Goal: Transaction & Acquisition: Purchase product/service

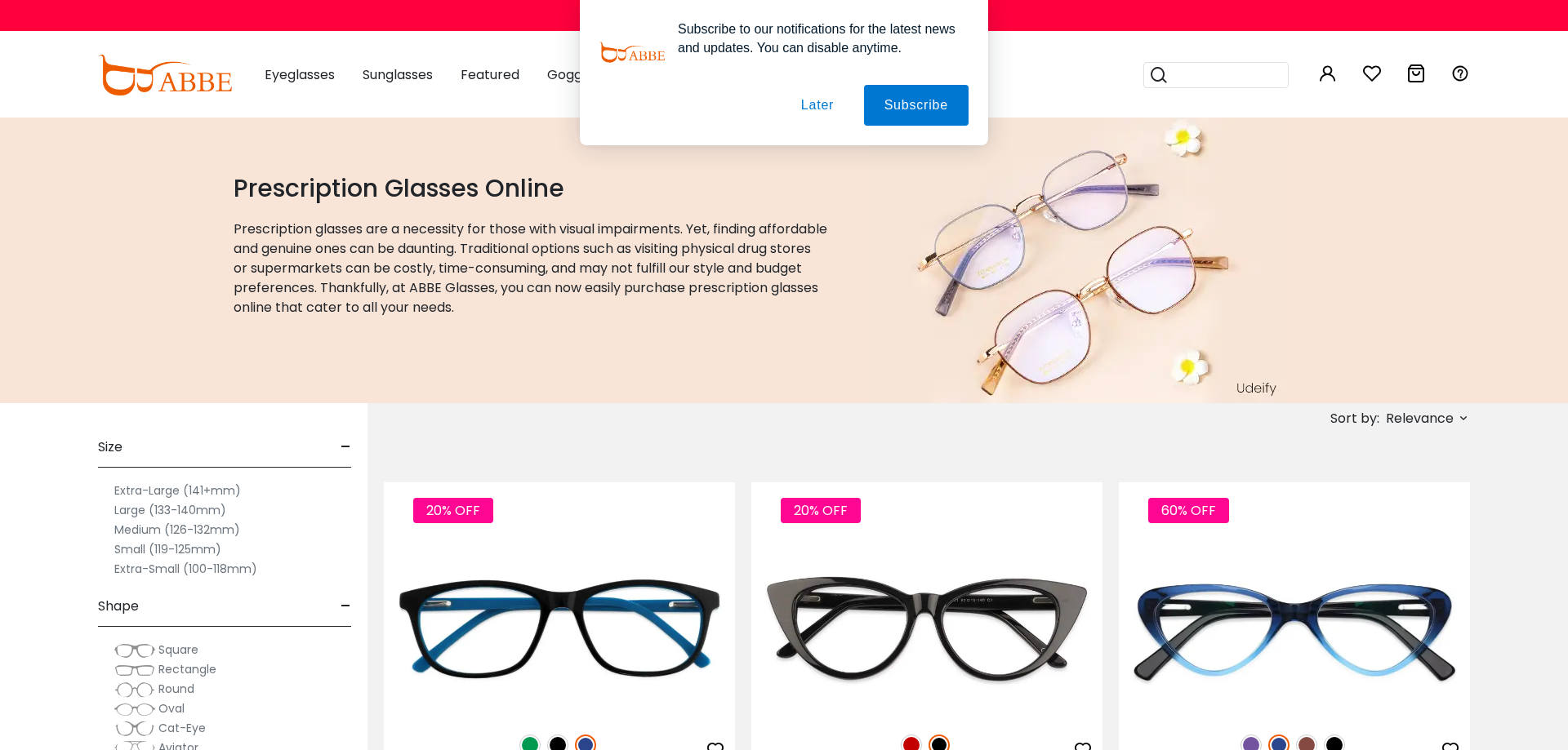
click at [0, 0] on button "Later" at bounding box center [0, 0] width 0 height 0
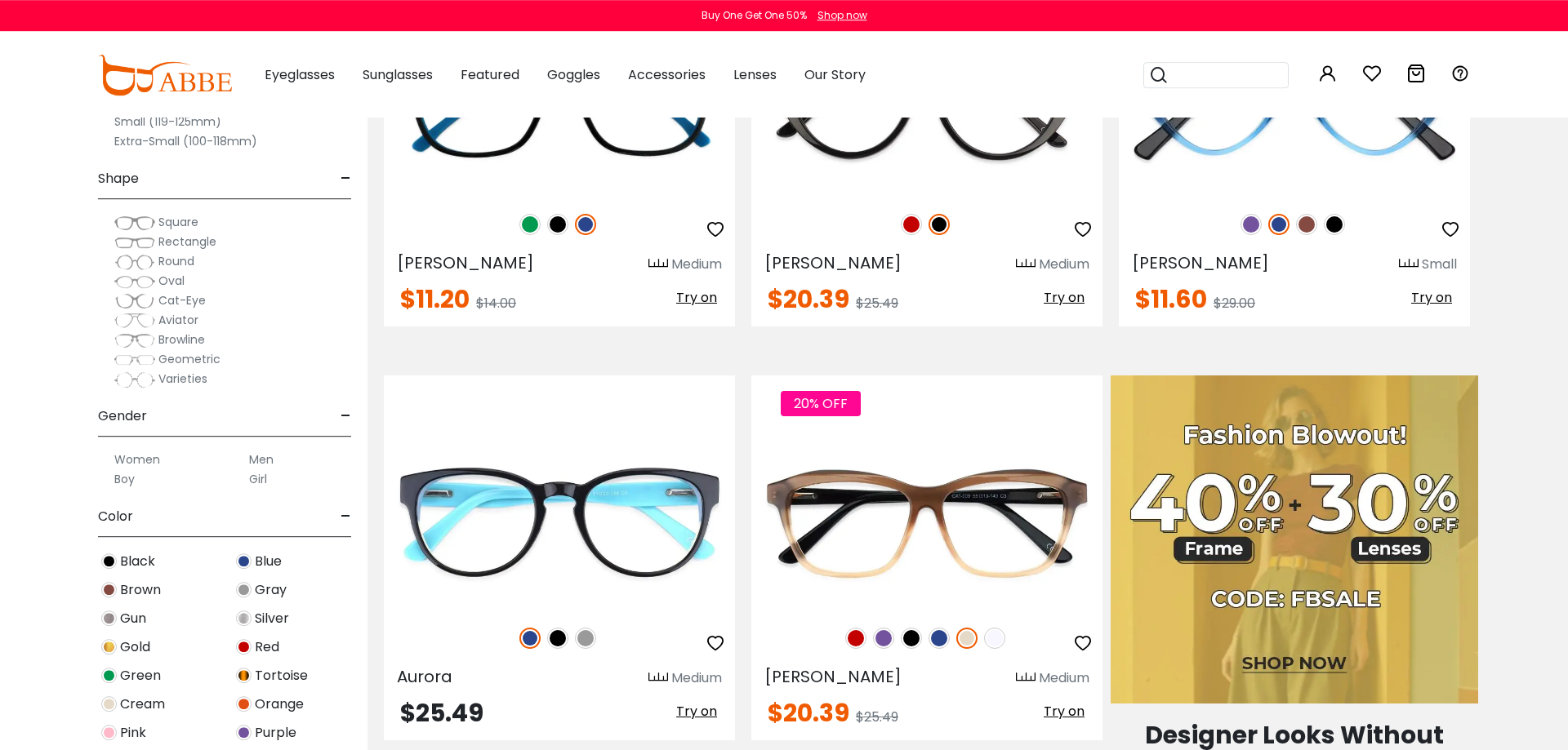
scroll to position [1153, 0]
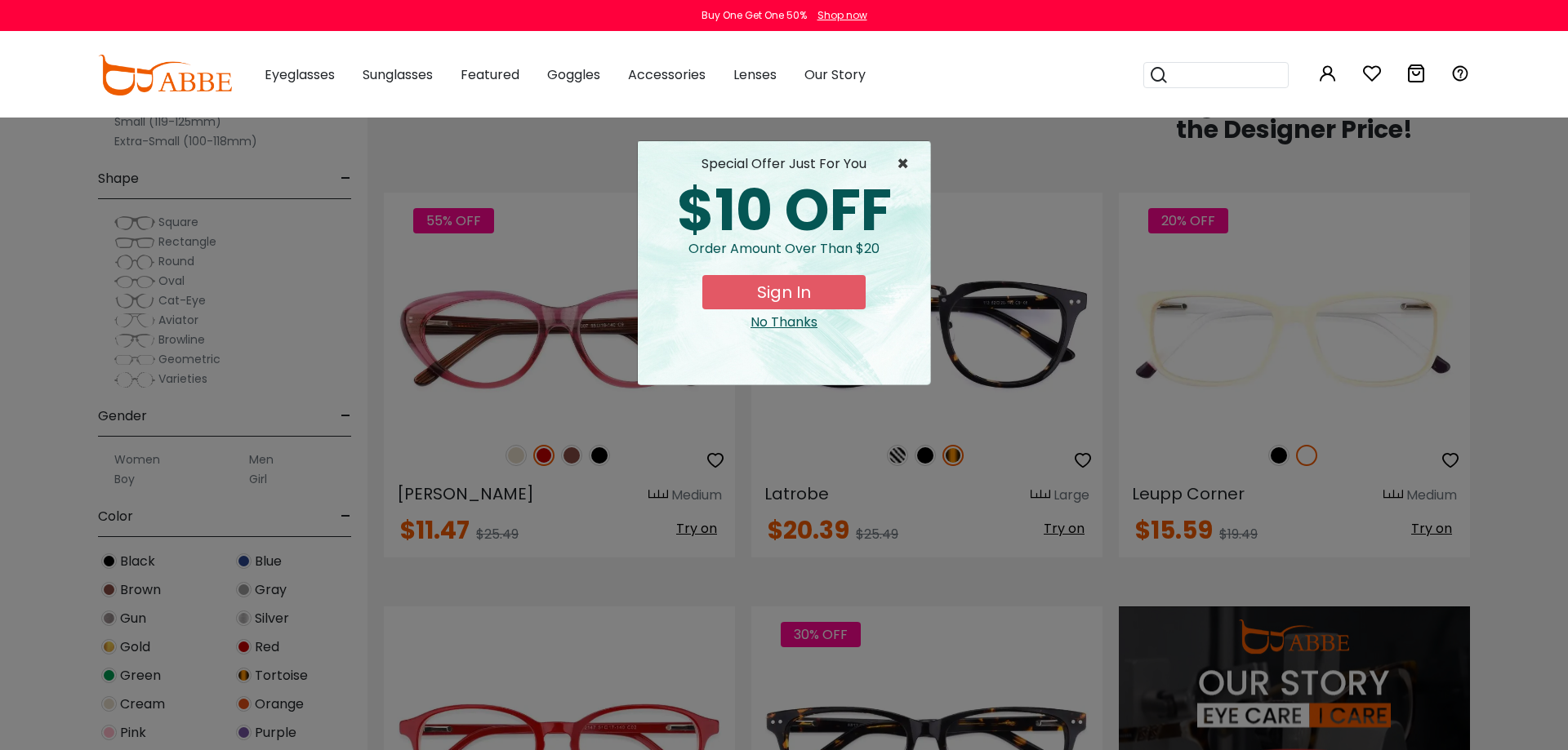
click at [913, 162] on span "×" at bounding box center [906, 163] width 20 height 19
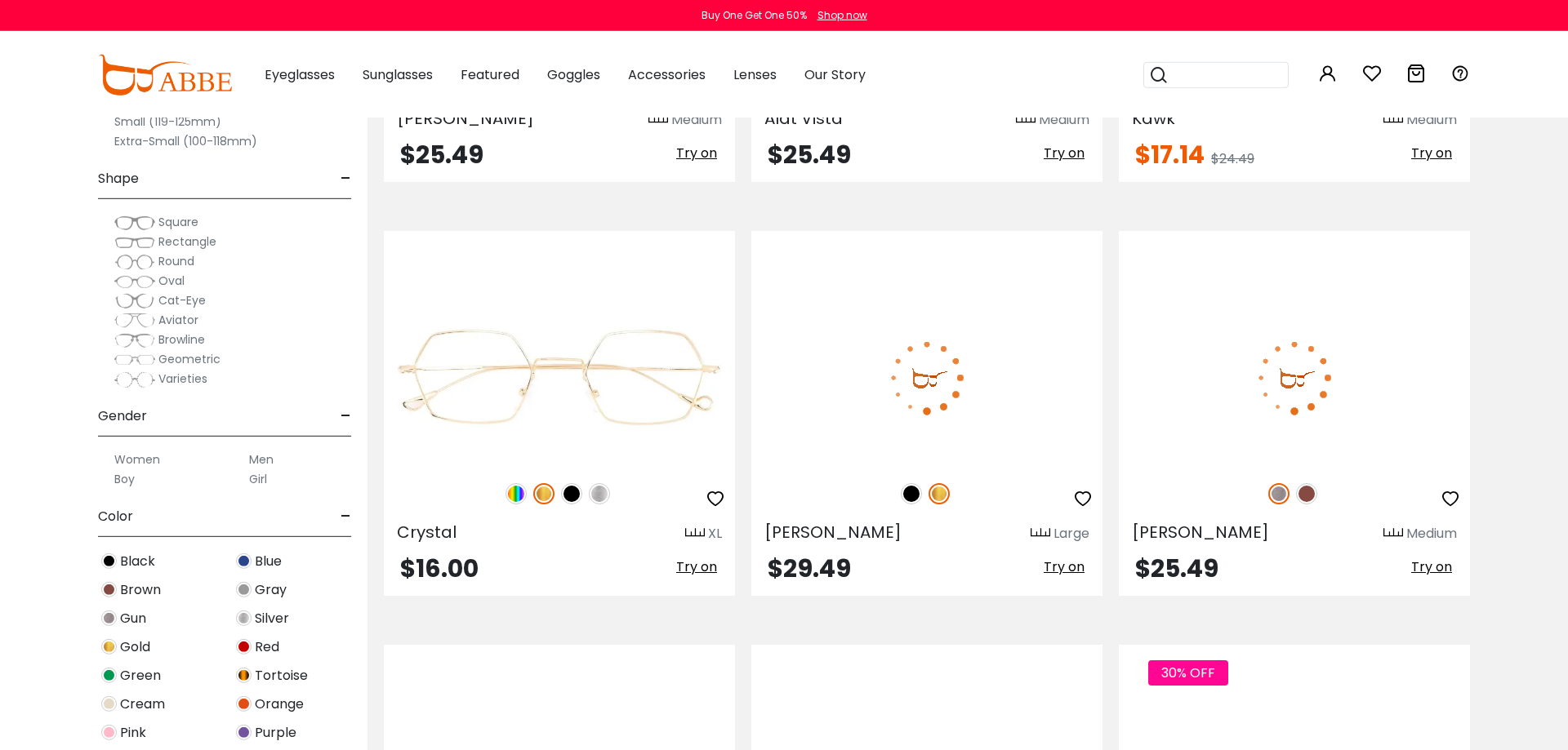
scroll to position [9211, 0]
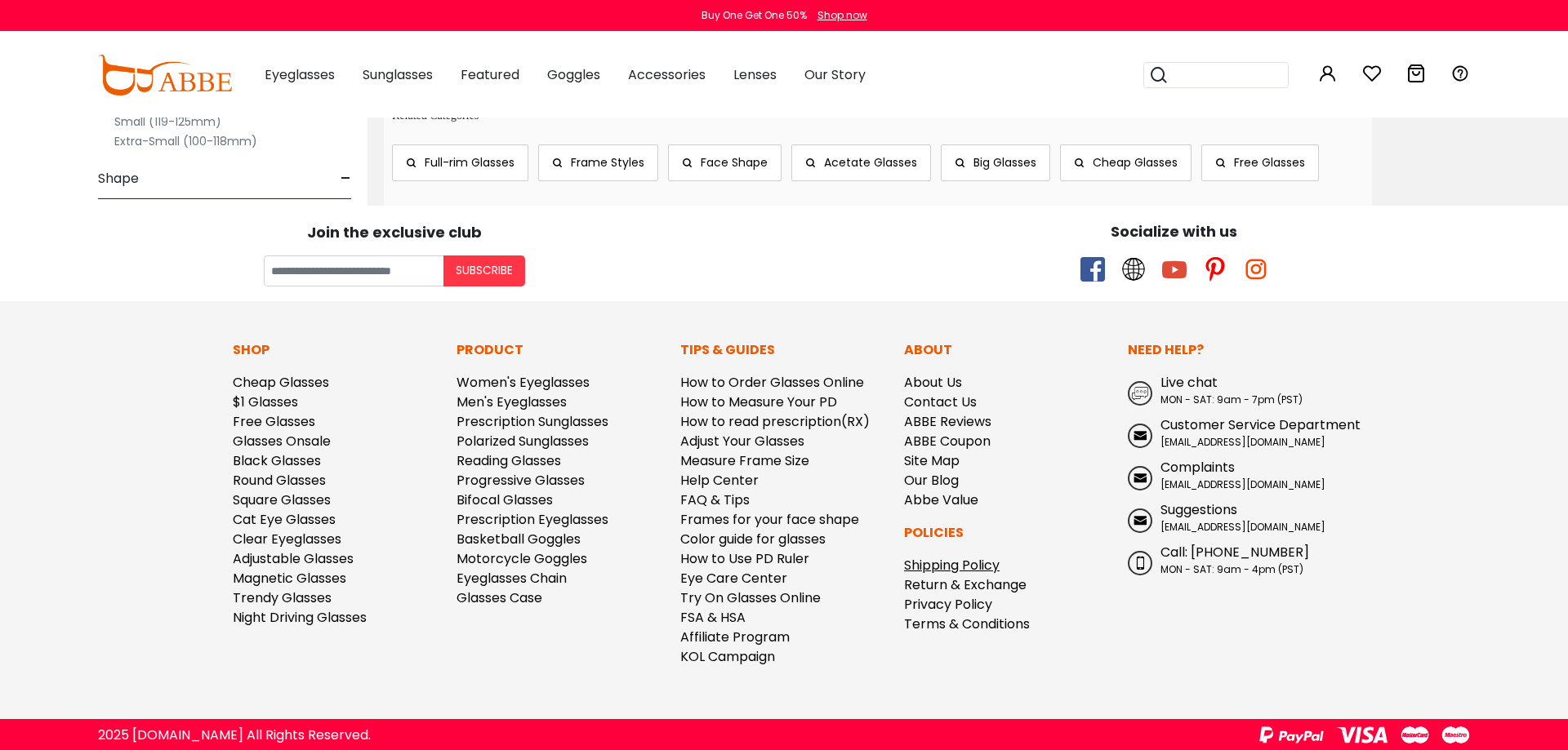
click at [999, 558] on link "Shipping Policy" at bounding box center [951, 565] width 95 height 19
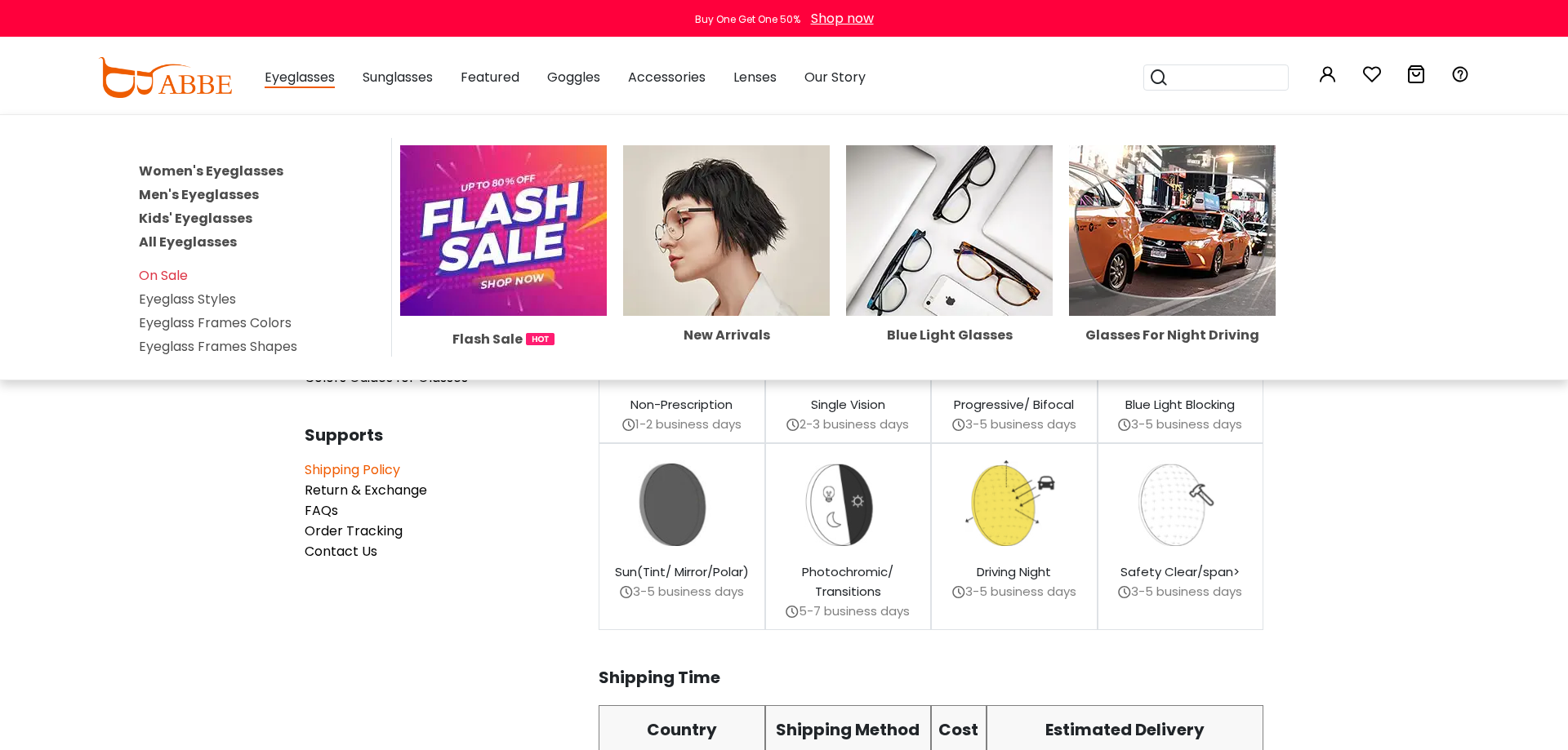
click at [271, 167] on link "Women's Eyeglasses" at bounding box center [211, 171] width 144 height 19
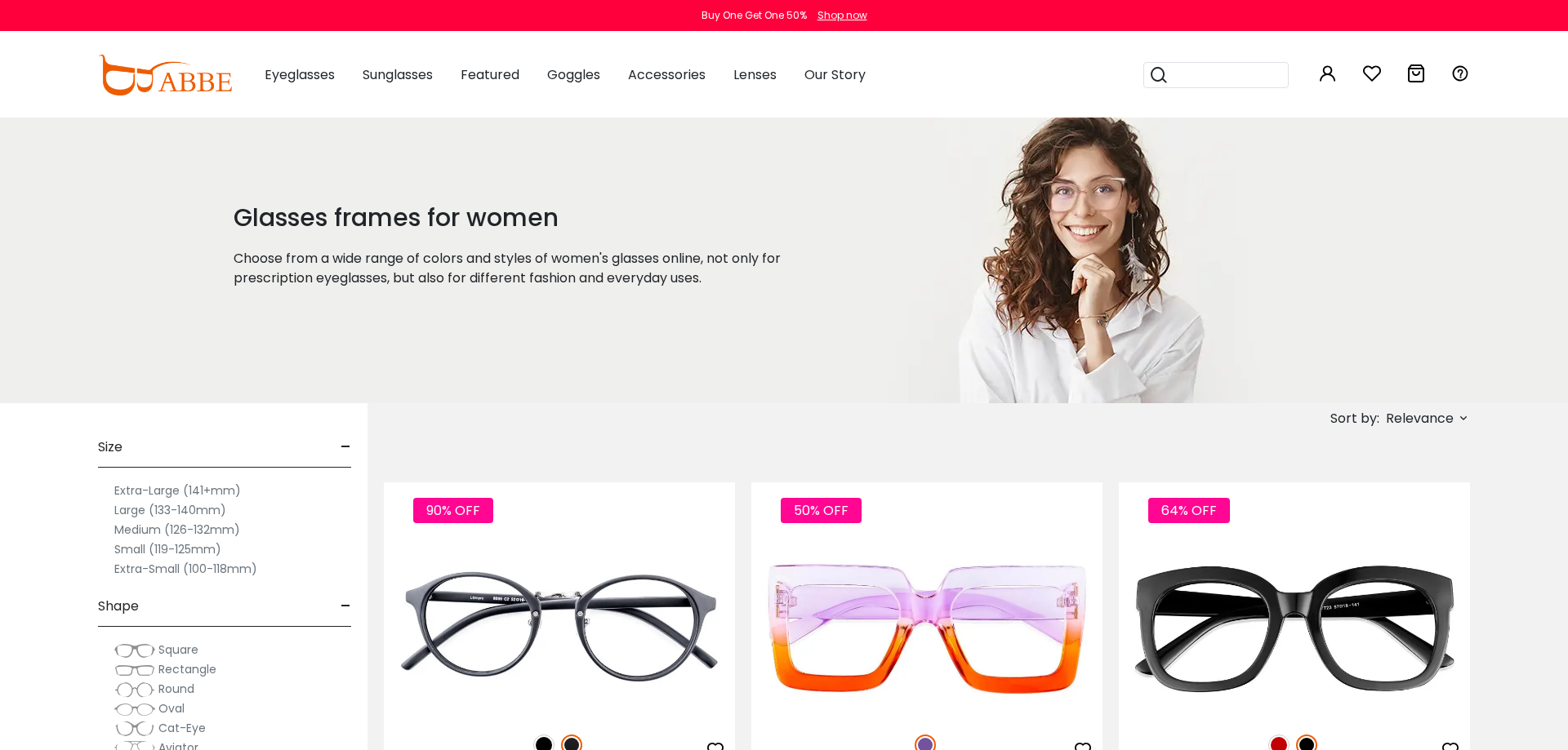
click at [1455, 424] on span "Relevance" at bounding box center [1426, 418] width 88 height 19
click at [1426, 523] on label "Prices Low To High" at bounding box center [1402, 524] width 117 height 19
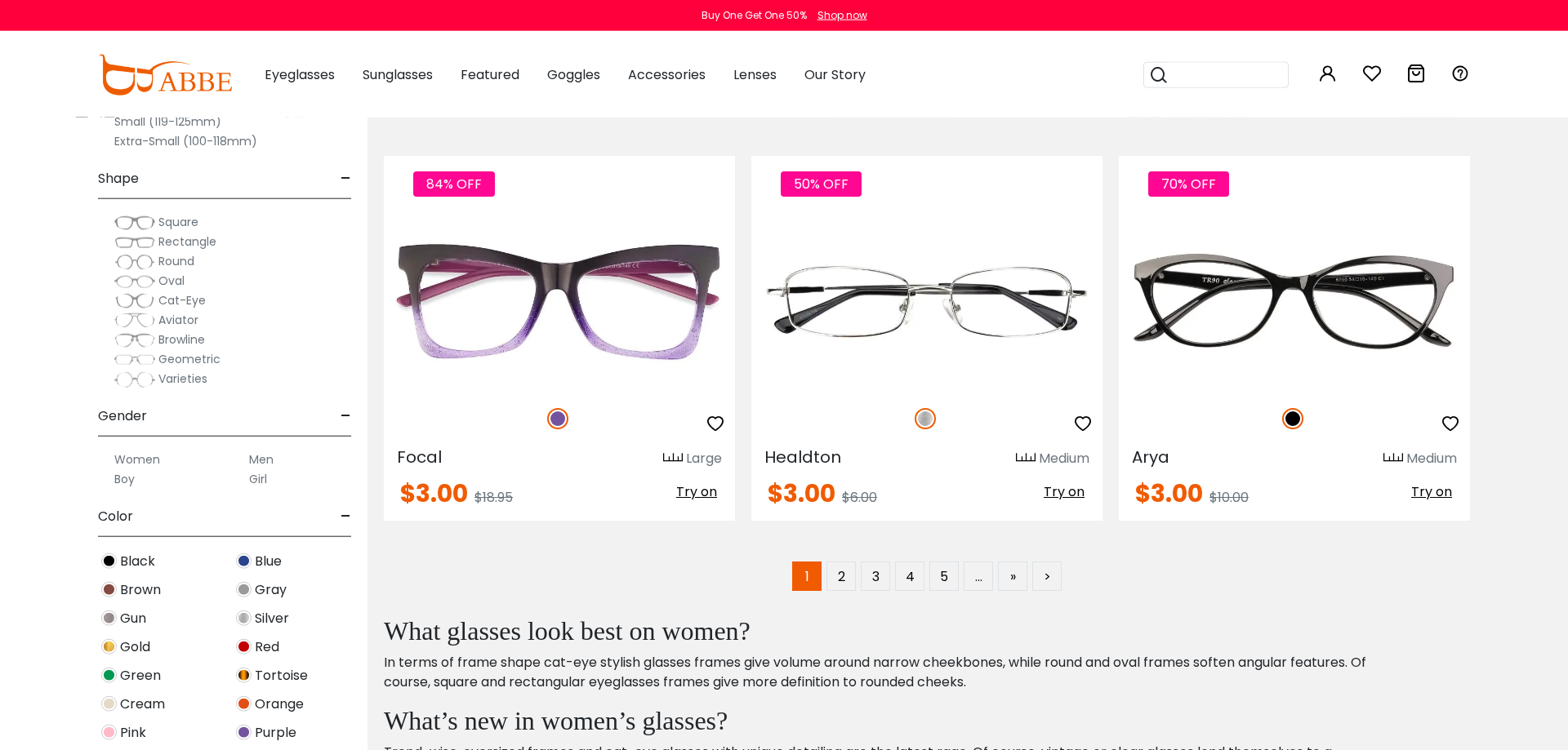
scroll to position [8220, 0]
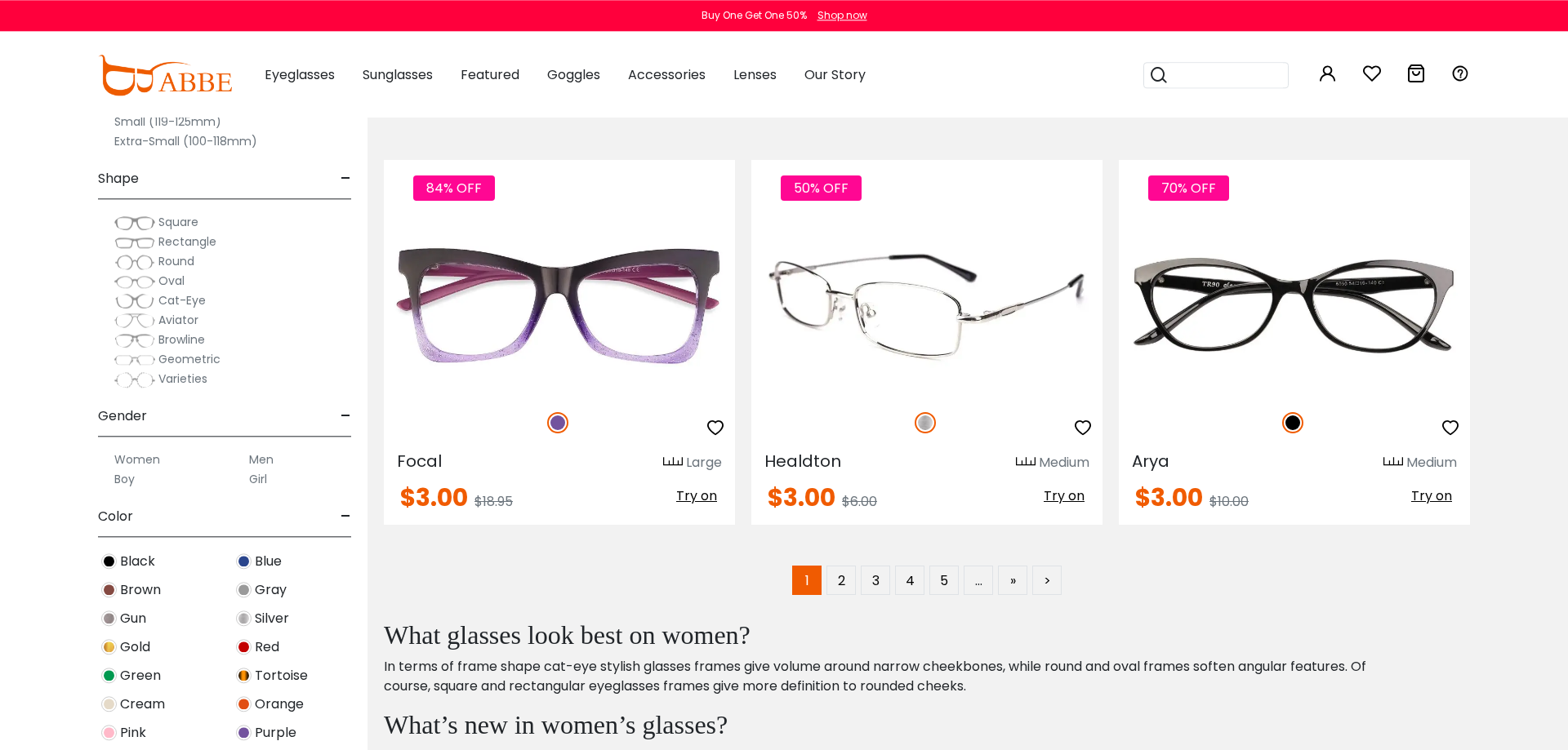
click at [1004, 348] on img at bounding box center [926, 306] width 351 height 176
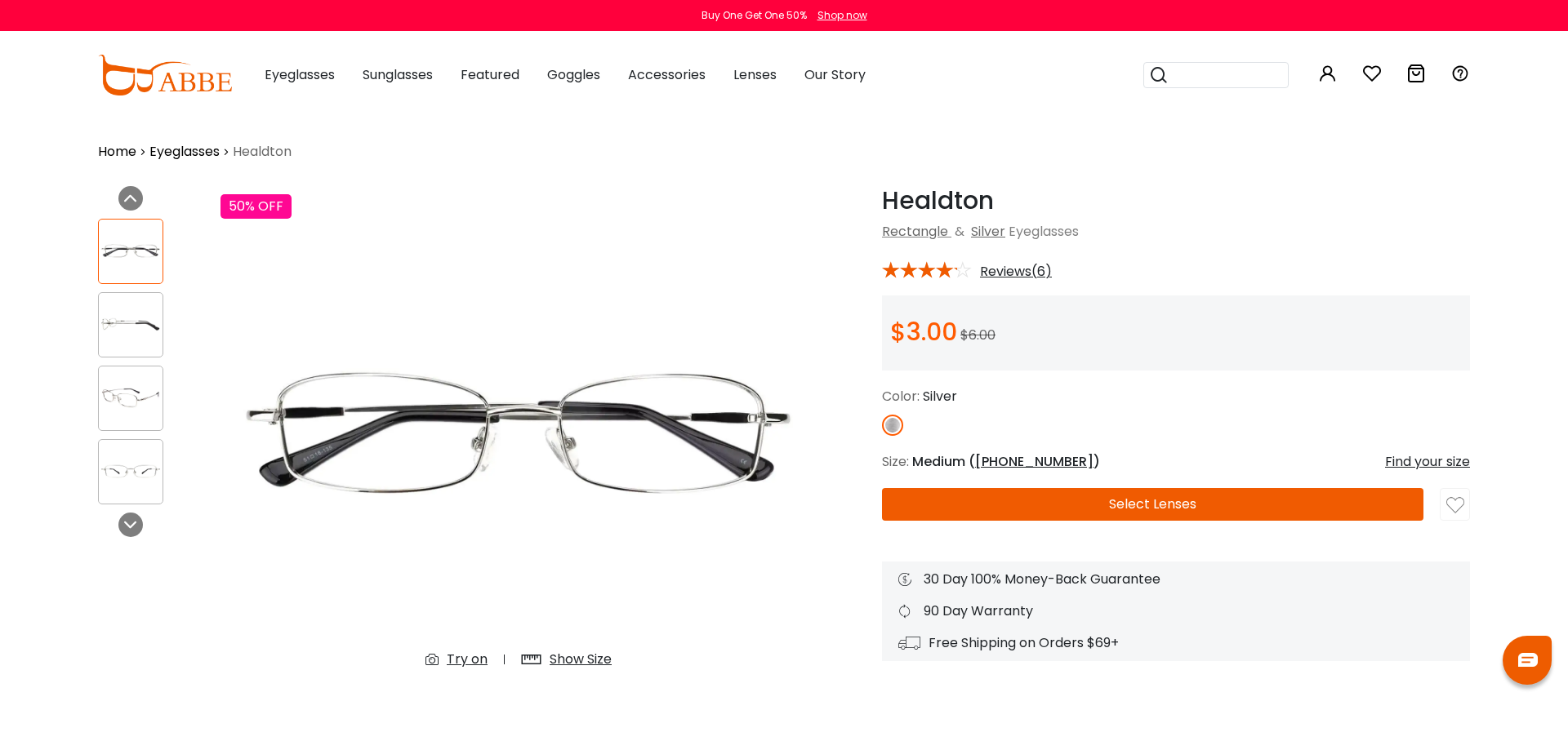
click at [137, 368] on div at bounding box center [131, 398] width 65 height 65
click at [138, 453] on div at bounding box center [131, 472] width 65 height 65
click at [139, 336] on img at bounding box center [131, 324] width 63 height 32
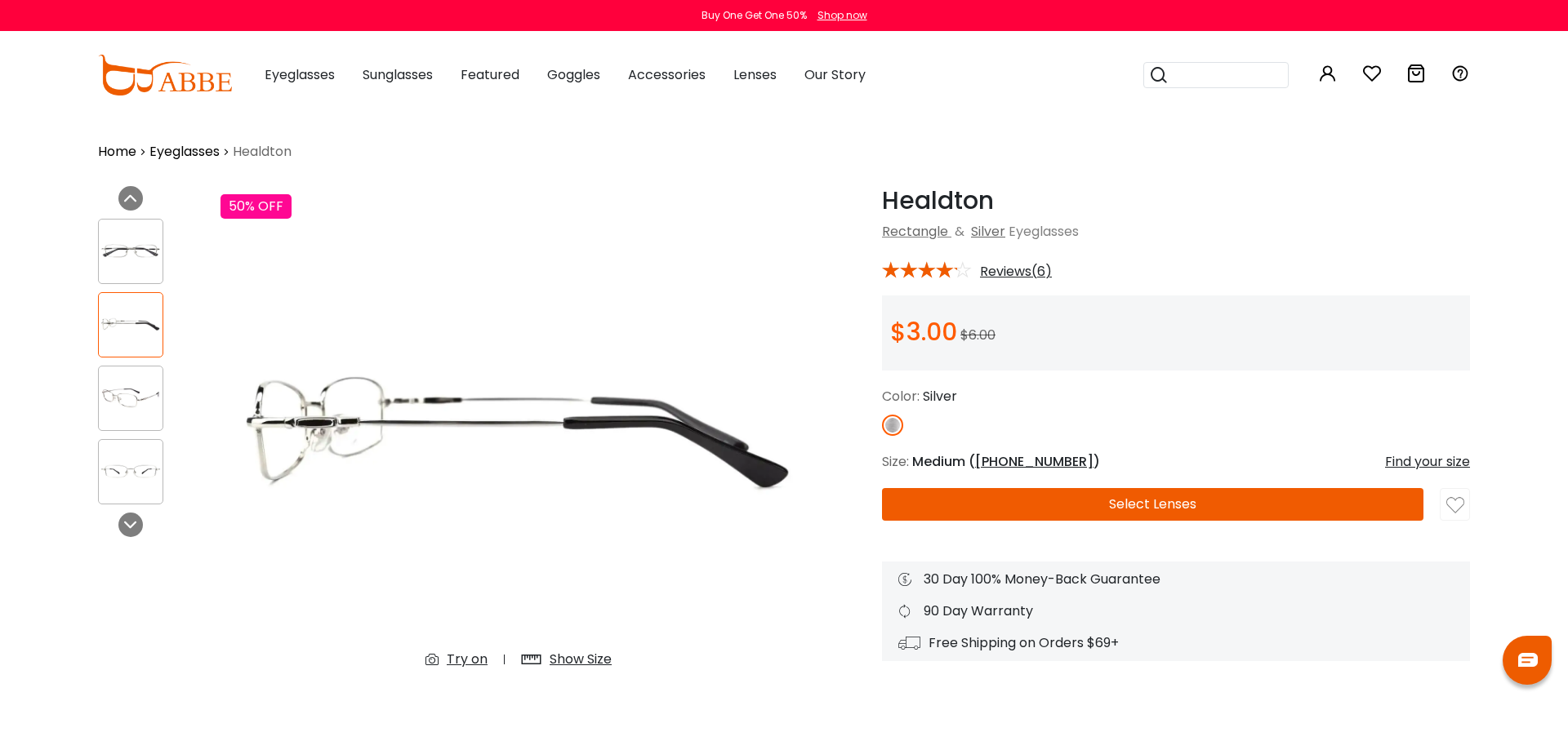
click at [1469, 518] on div at bounding box center [1454, 505] width 30 height 33
click at [1453, 511] on img at bounding box center [1454, 505] width 18 height 18
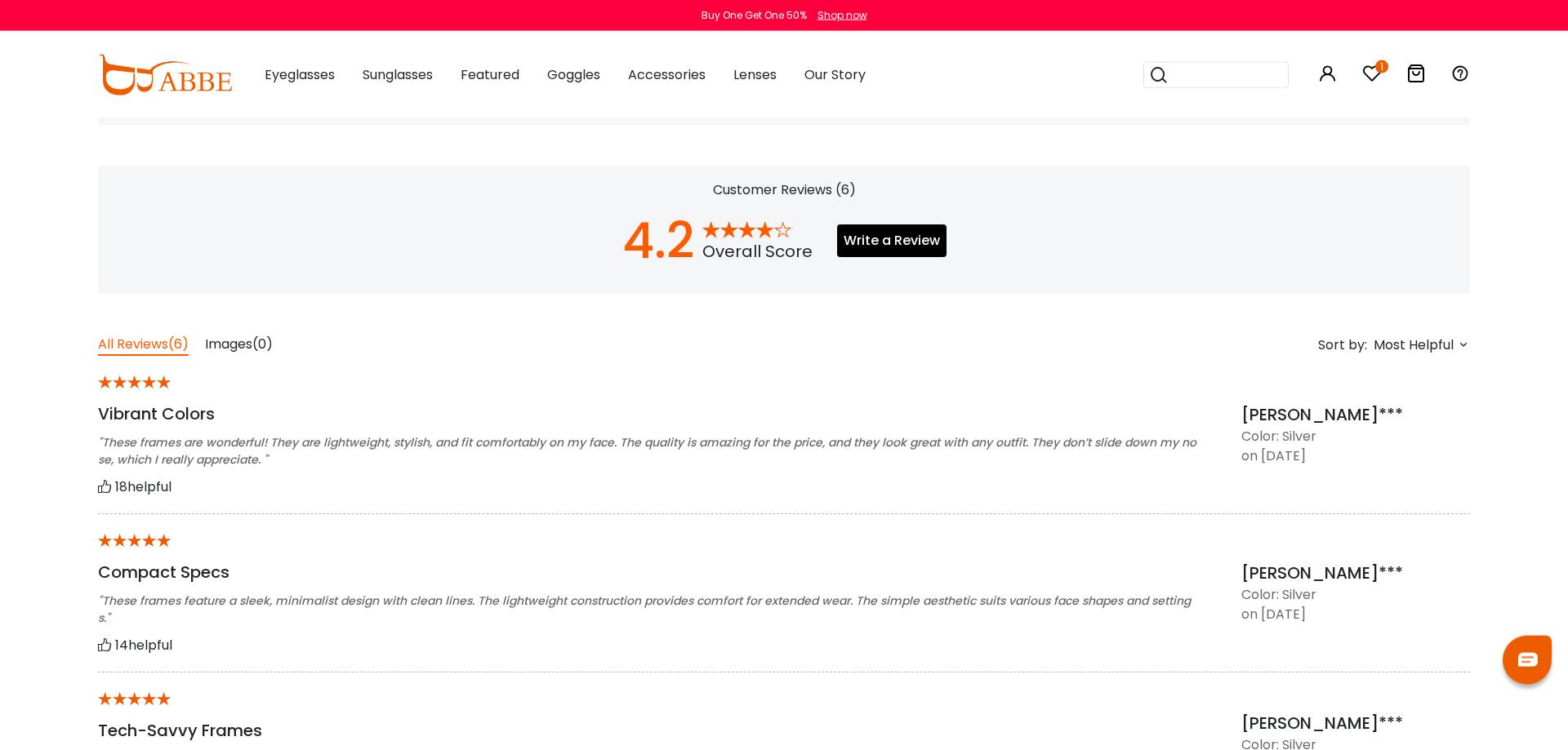
scroll to position [1109, 0]
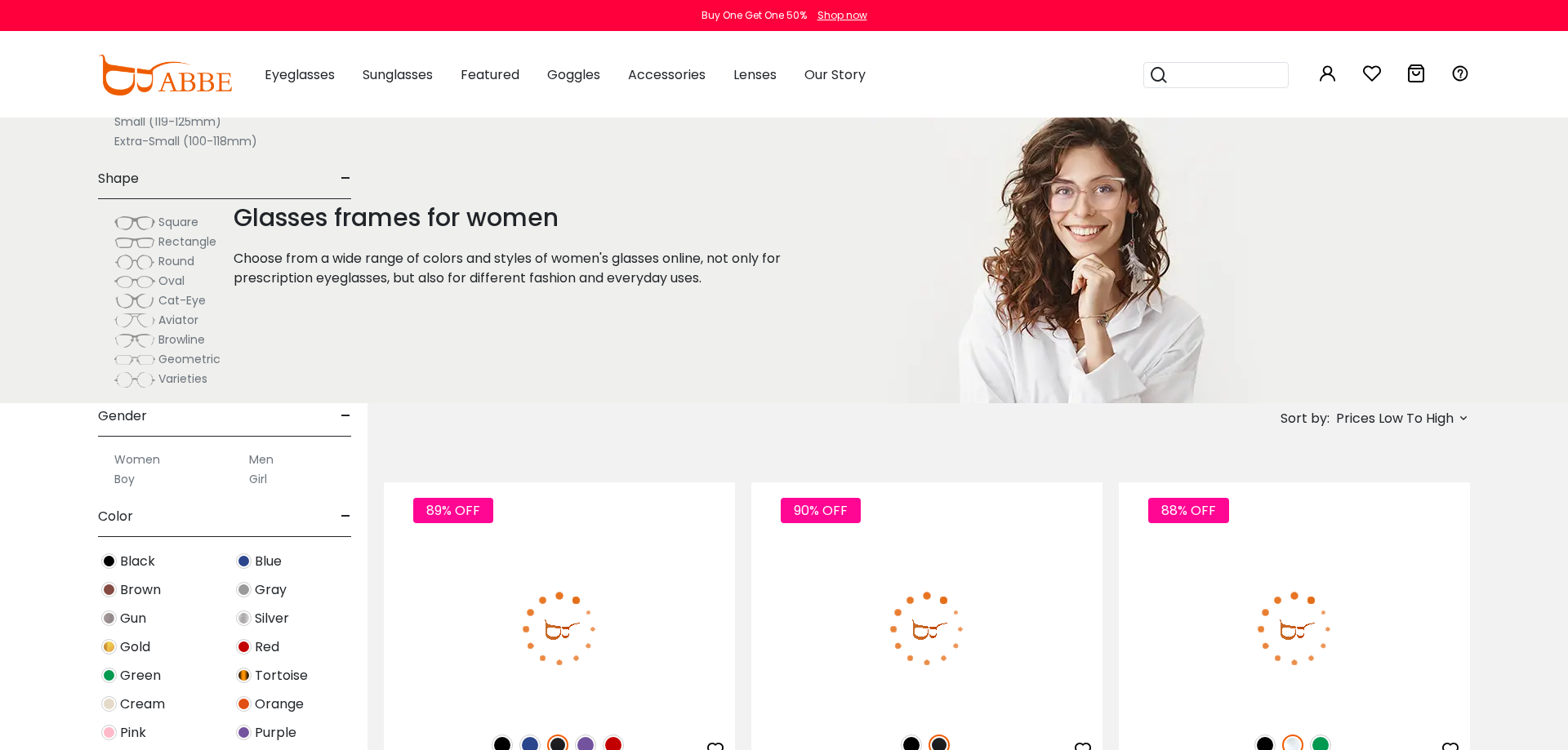
scroll to position [8219, 0]
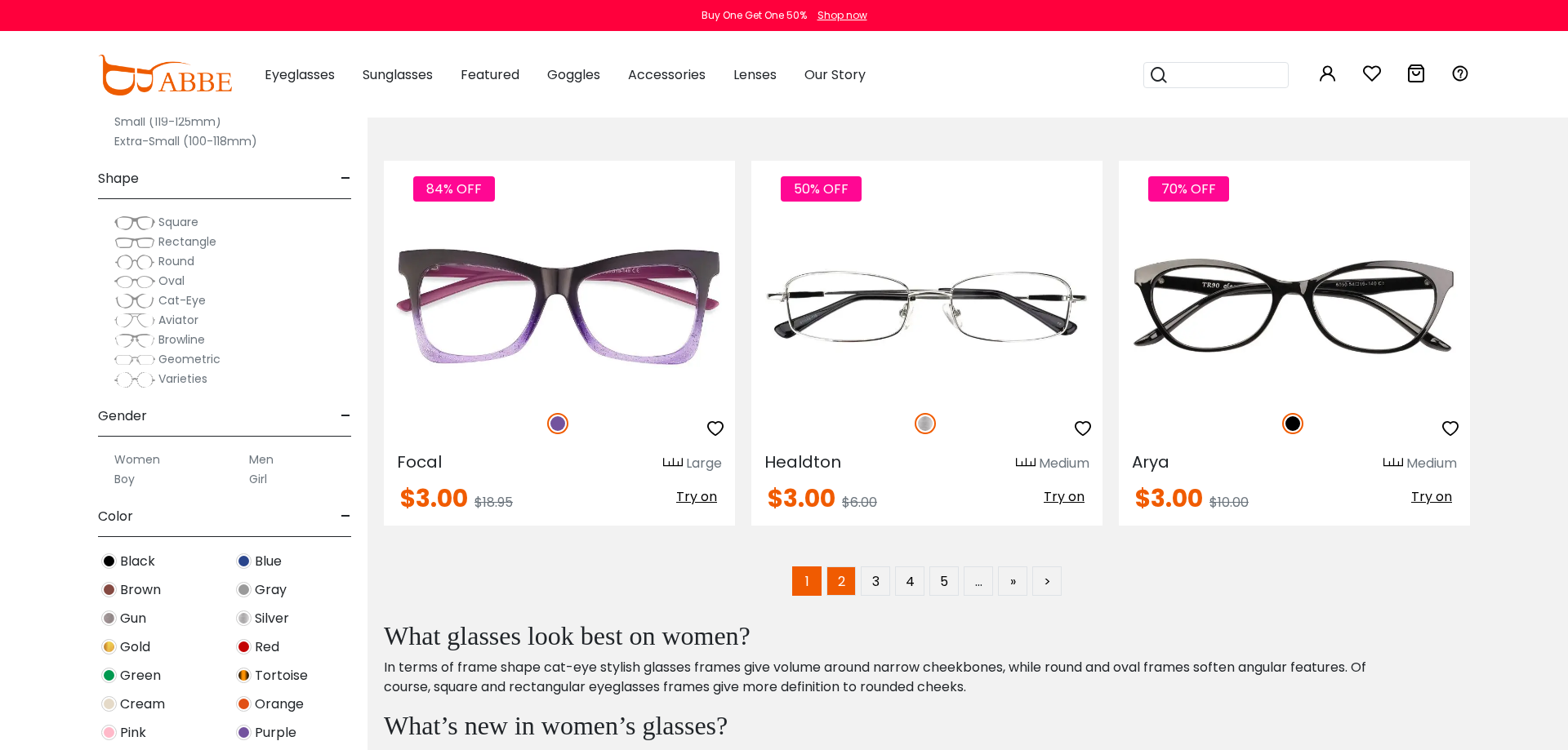
click at [840, 593] on link "2" at bounding box center [841, 581] width 30 height 30
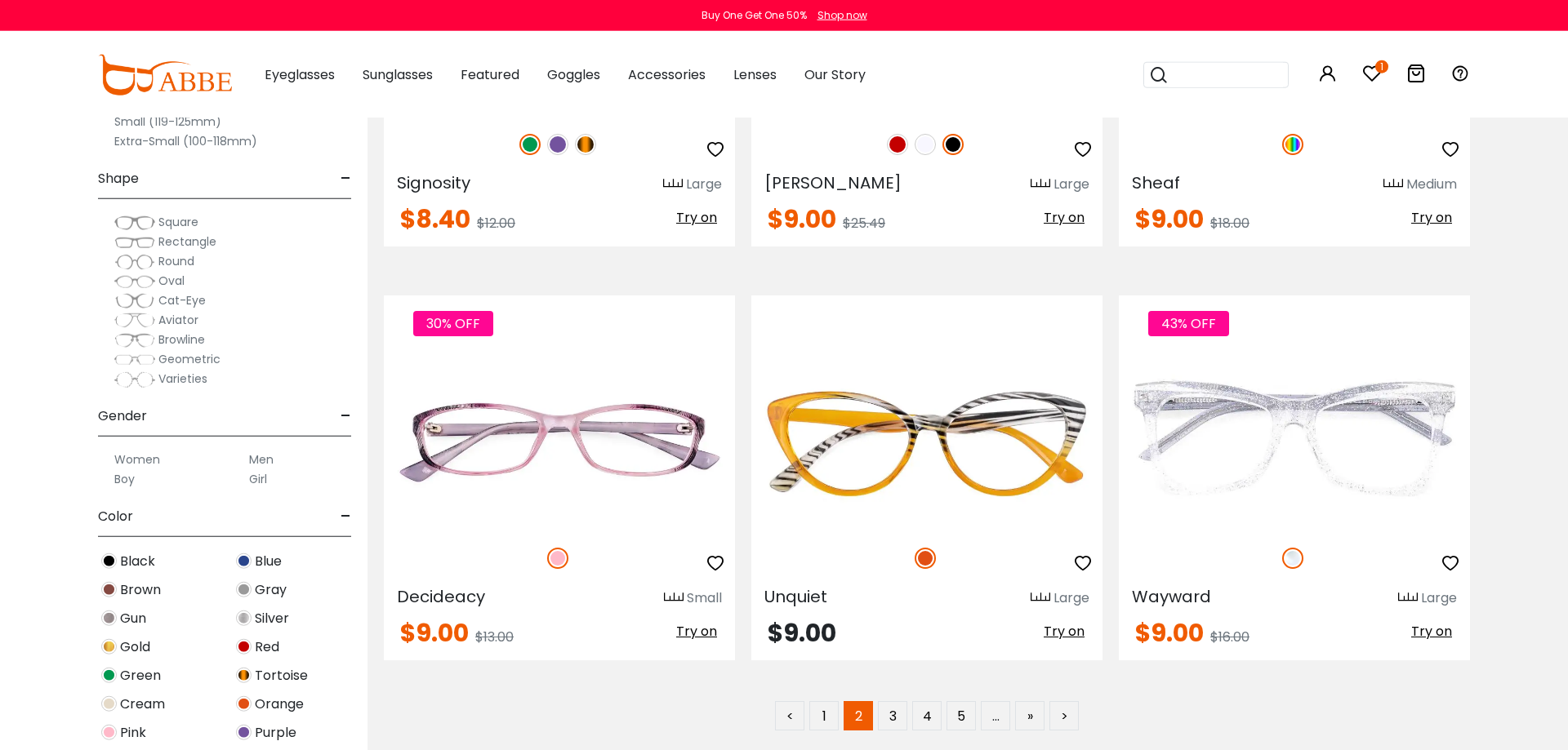
scroll to position [8052, 0]
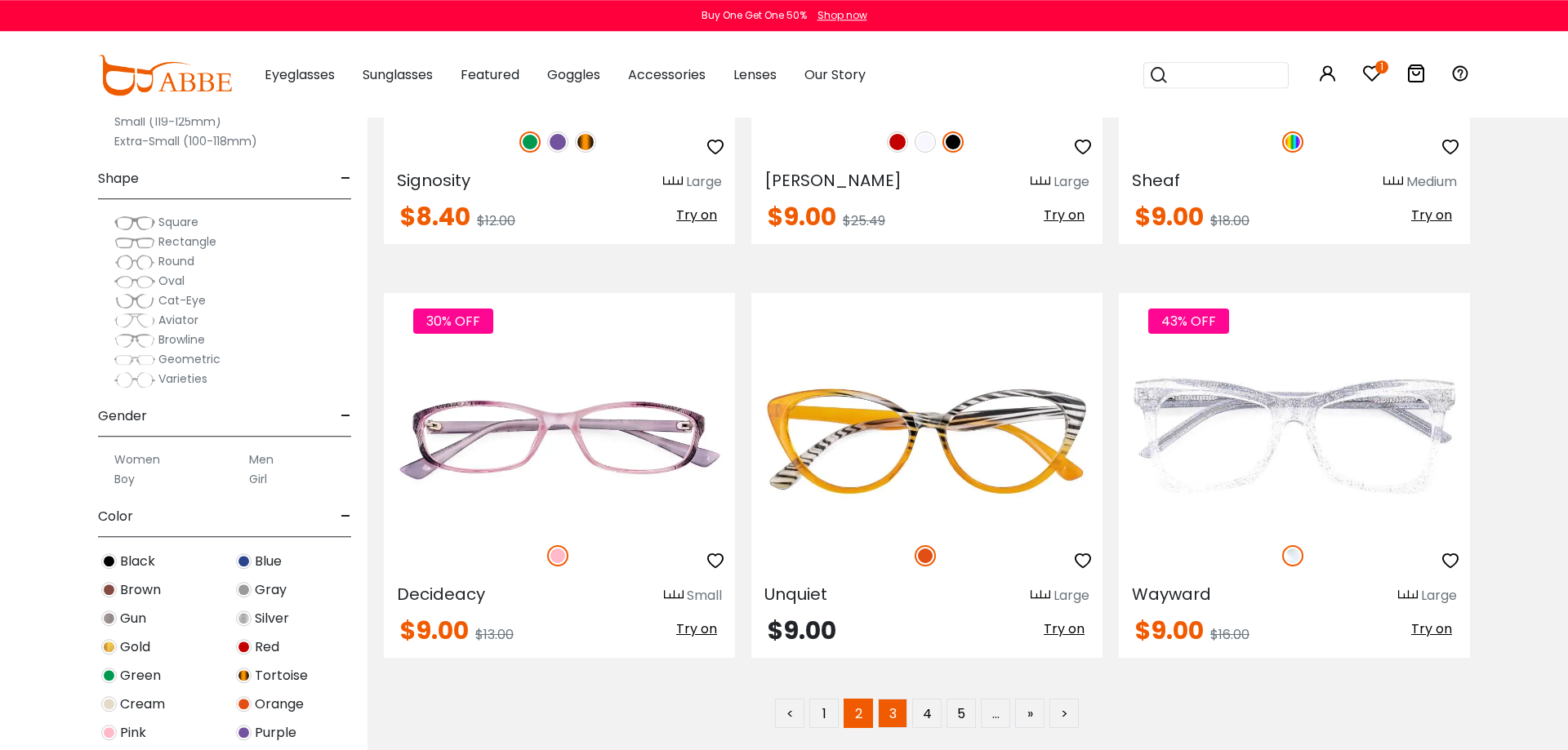
click at [888, 716] on link "3" at bounding box center [893, 713] width 30 height 30
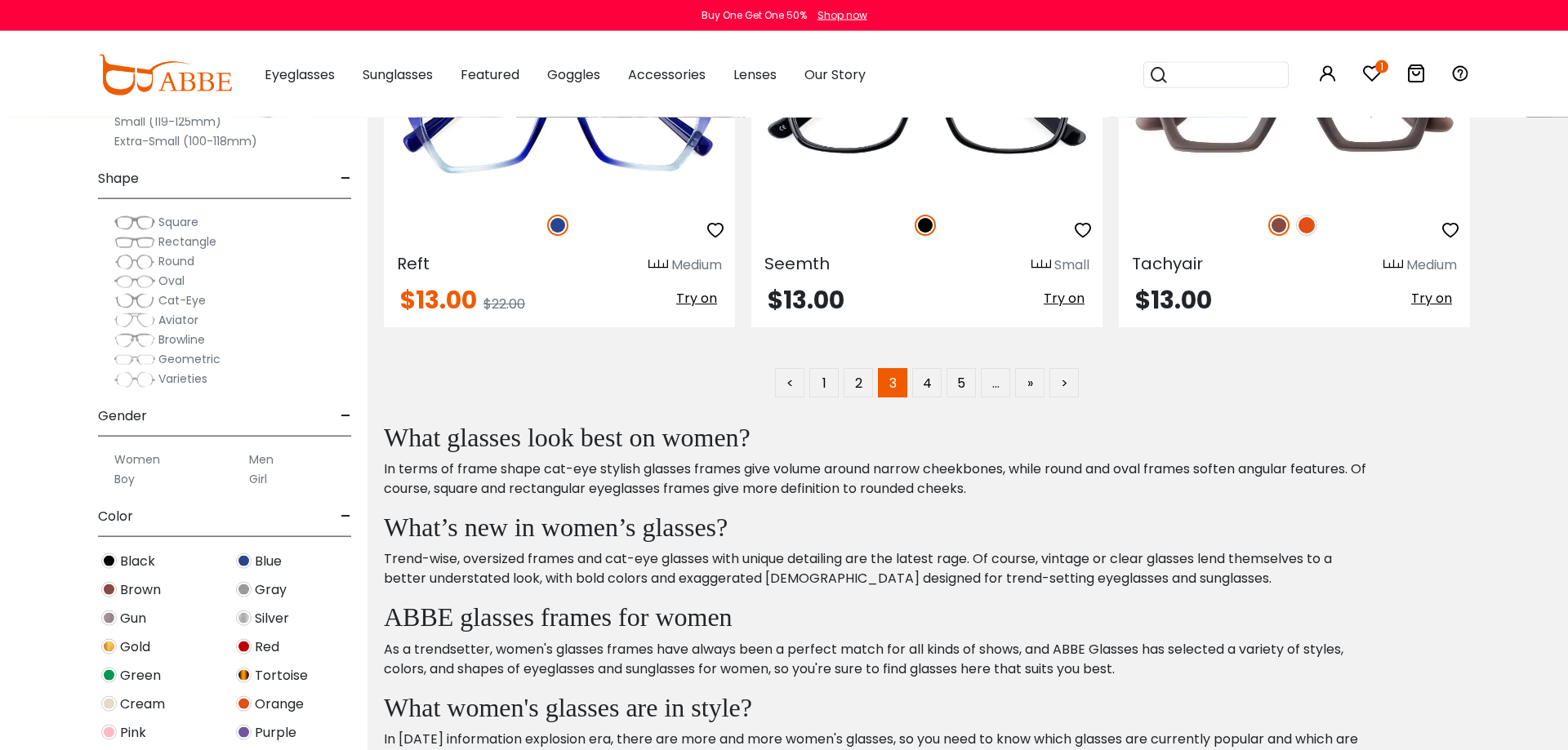
scroll to position [8385, 0]
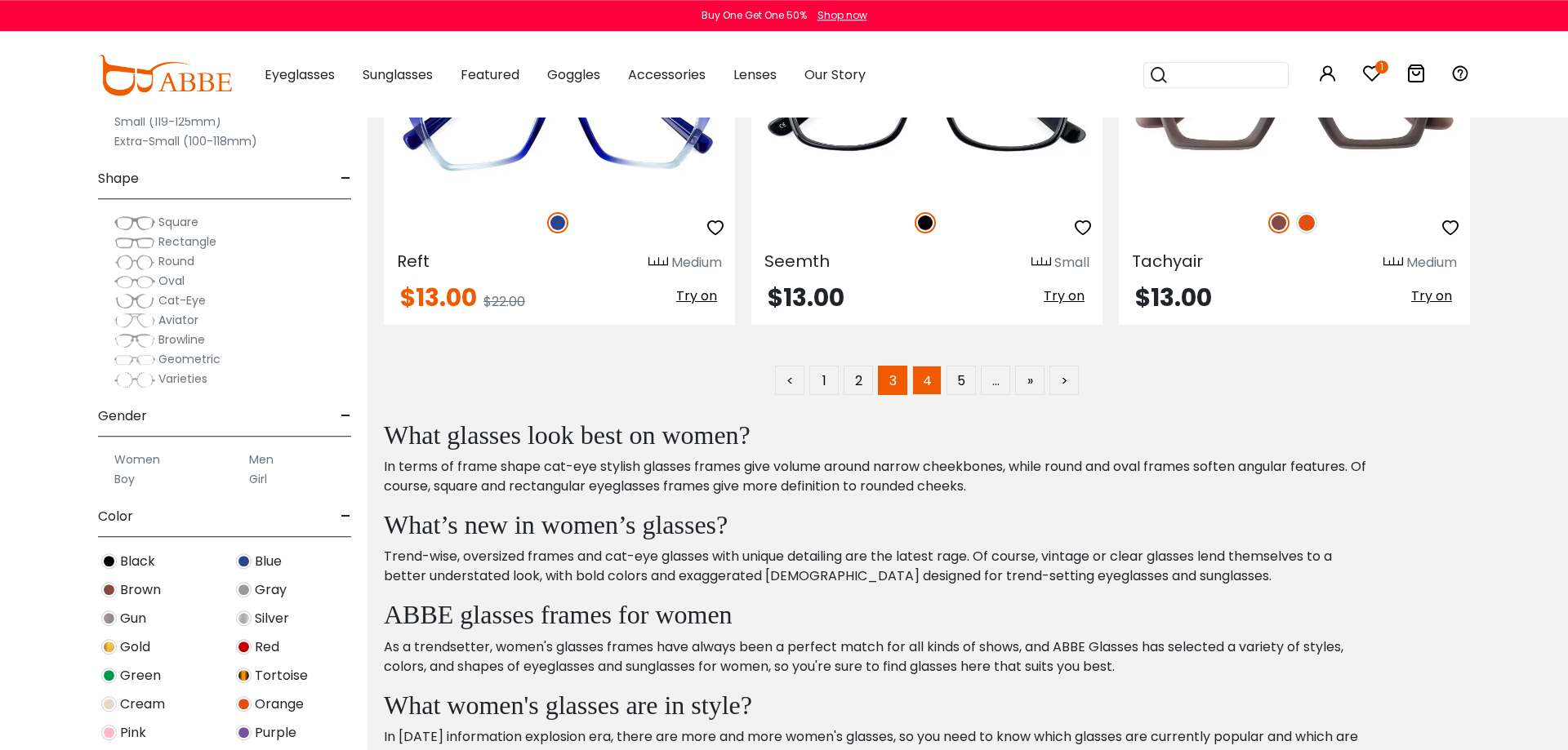
click at [917, 384] on link "4" at bounding box center [926, 380] width 30 height 30
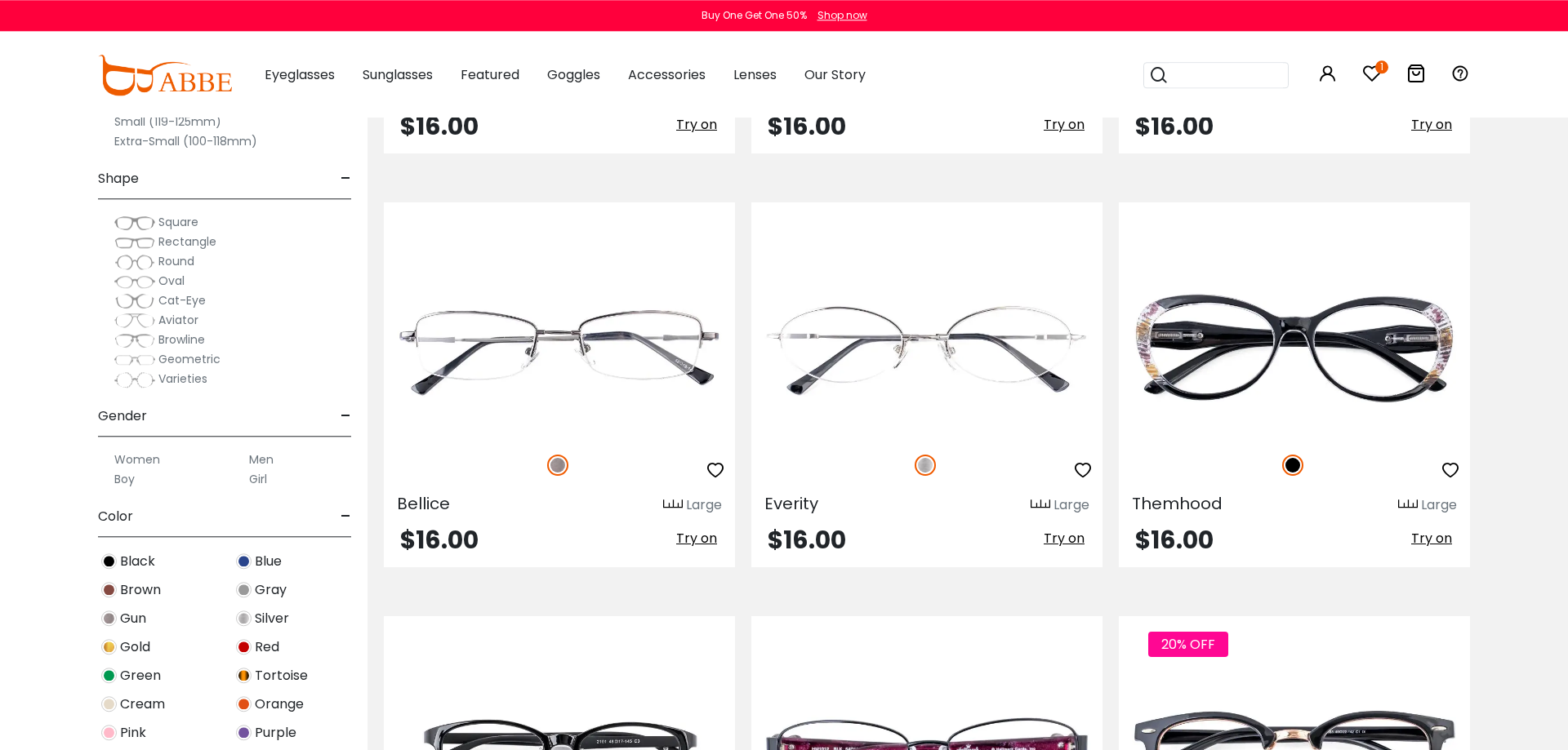
scroll to position [6075, 0]
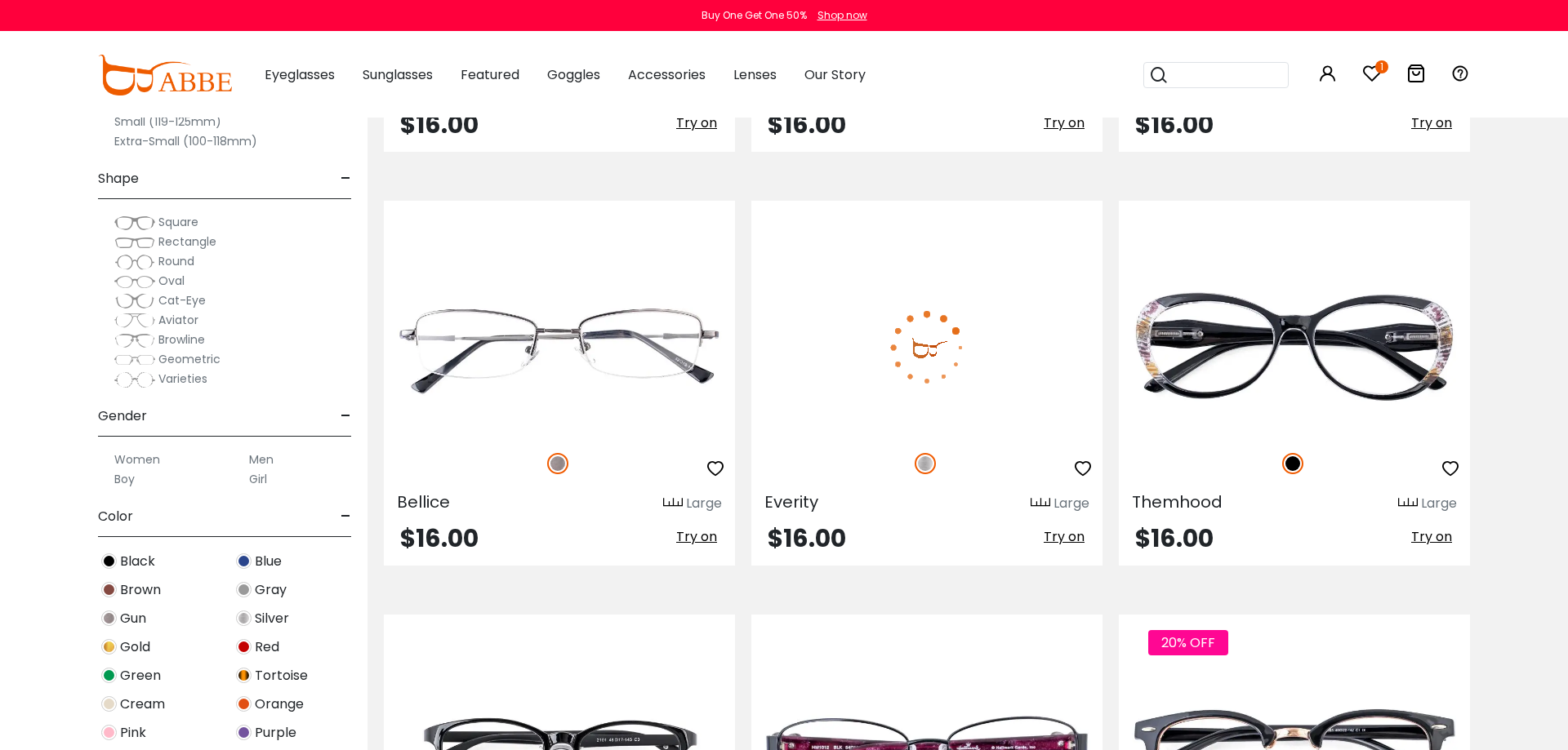
click at [1015, 337] on img at bounding box center [926, 347] width 351 height 176
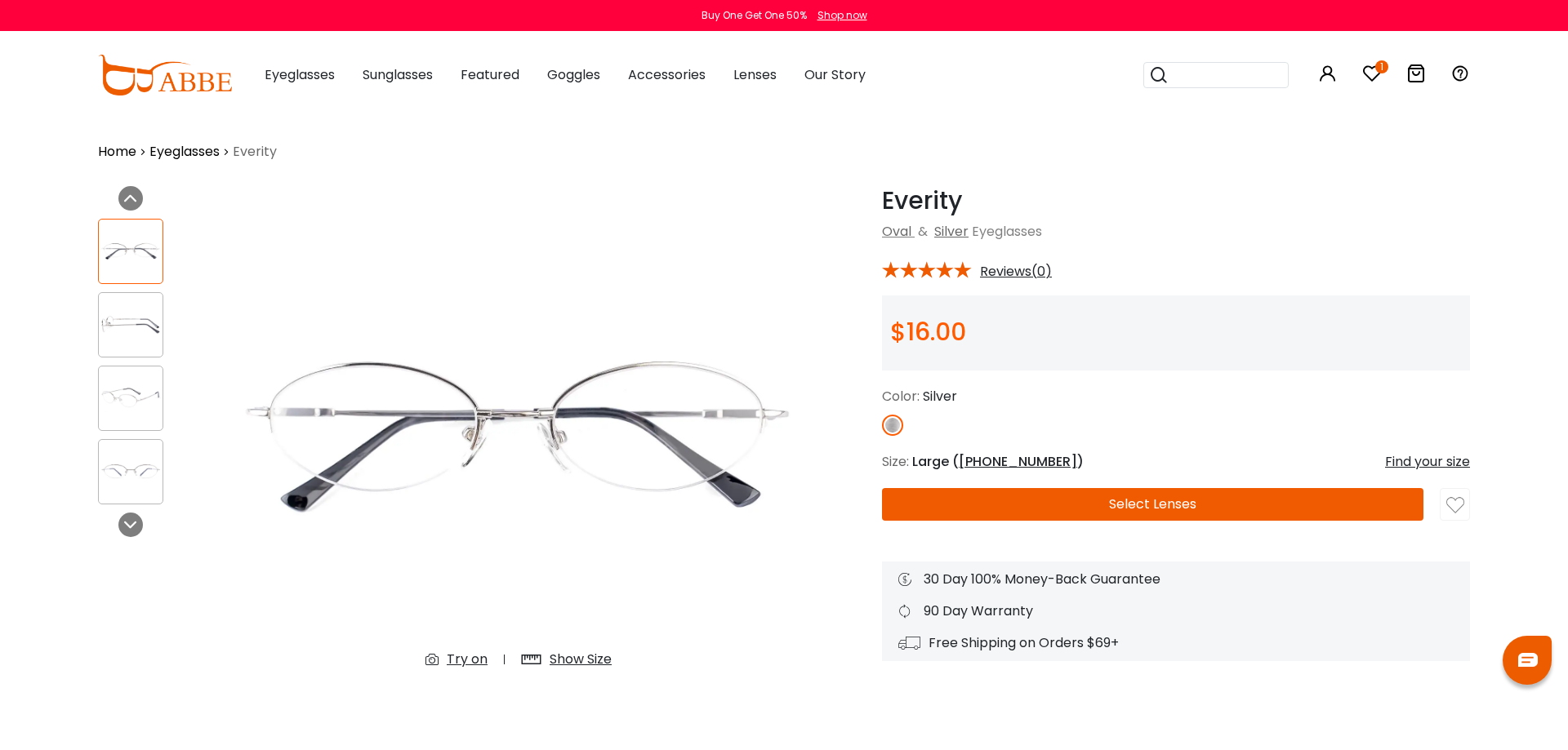
click at [138, 391] on img at bounding box center [131, 397] width 63 height 32
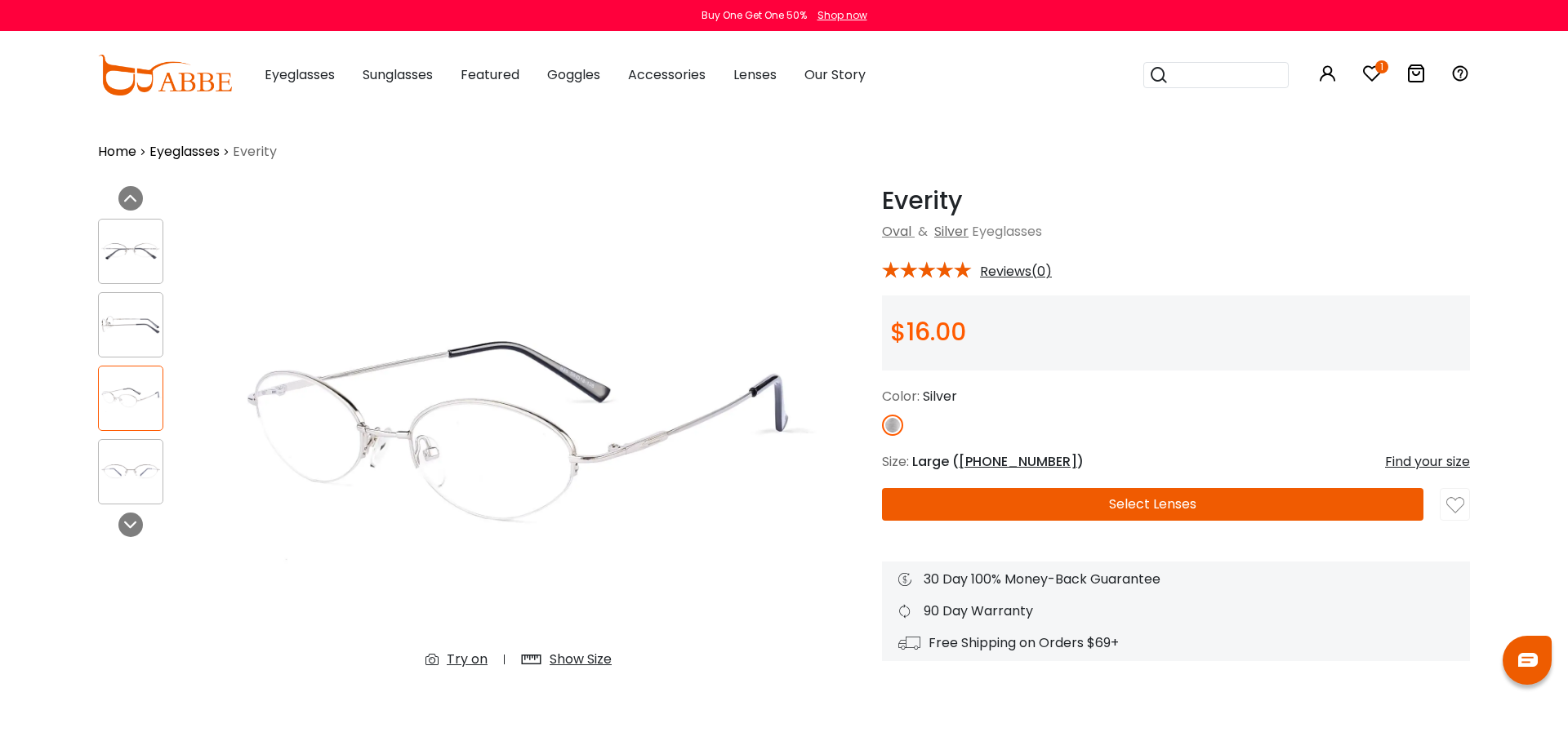
click at [1452, 502] on img at bounding box center [1454, 505] width 18 height 18
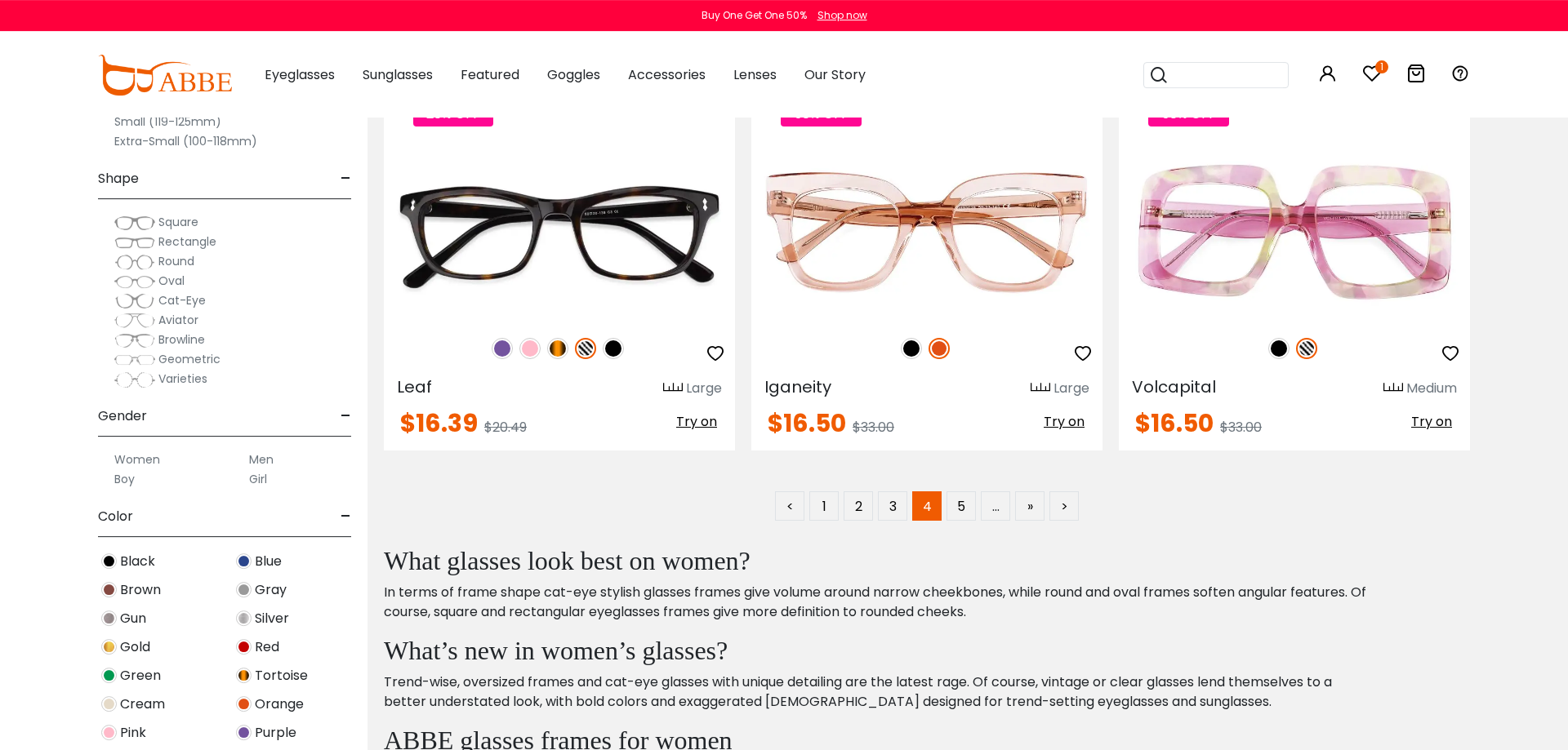
scroll to position [8261, 0]
click at [973, 508] on link "5" at bounding box center [961, 505] width 30 height 30
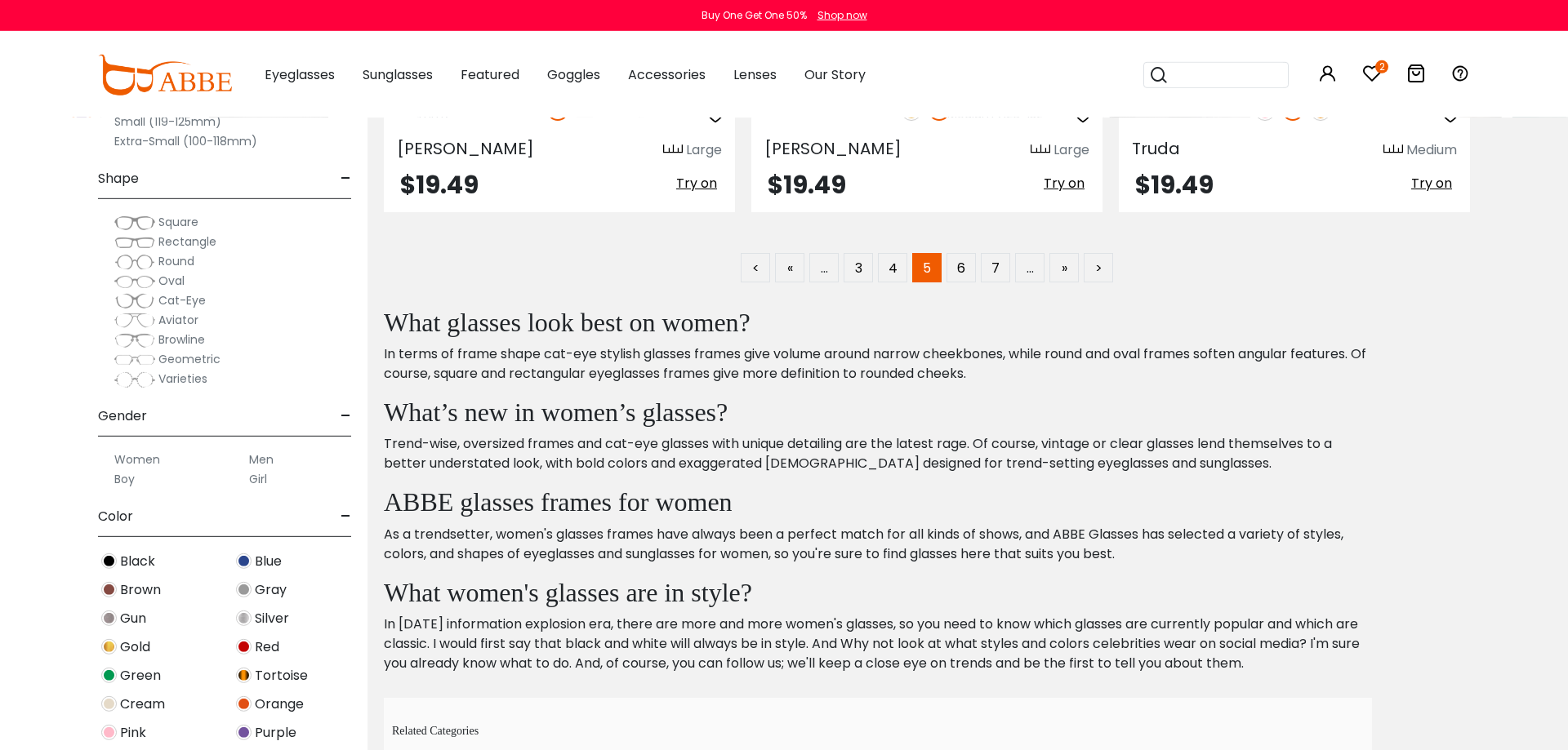
scroll to position [8500, 0]
click at [956, 279] on link "6" at bounding box center [961, 265] width 30 height 30
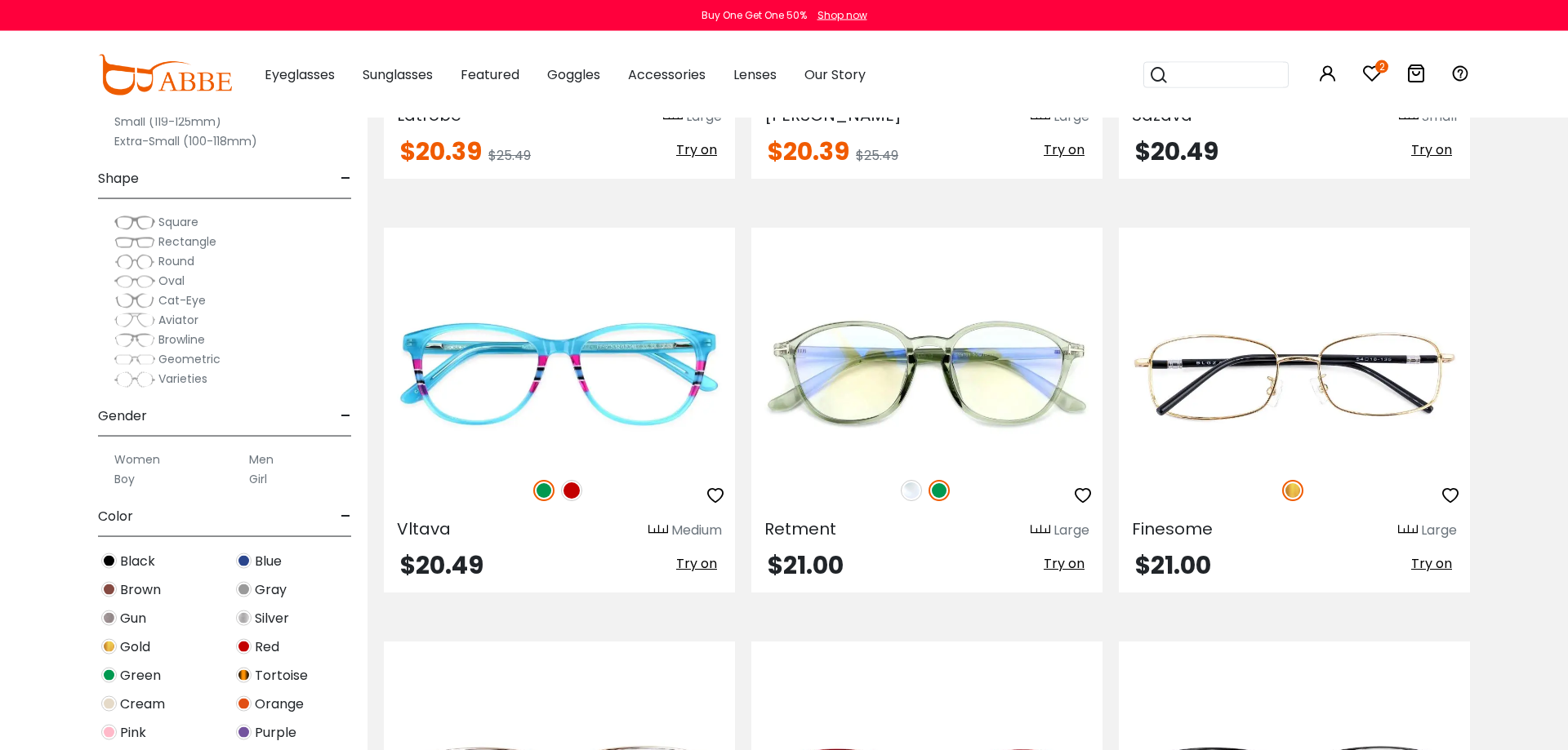
scroll to position [3158, 0]
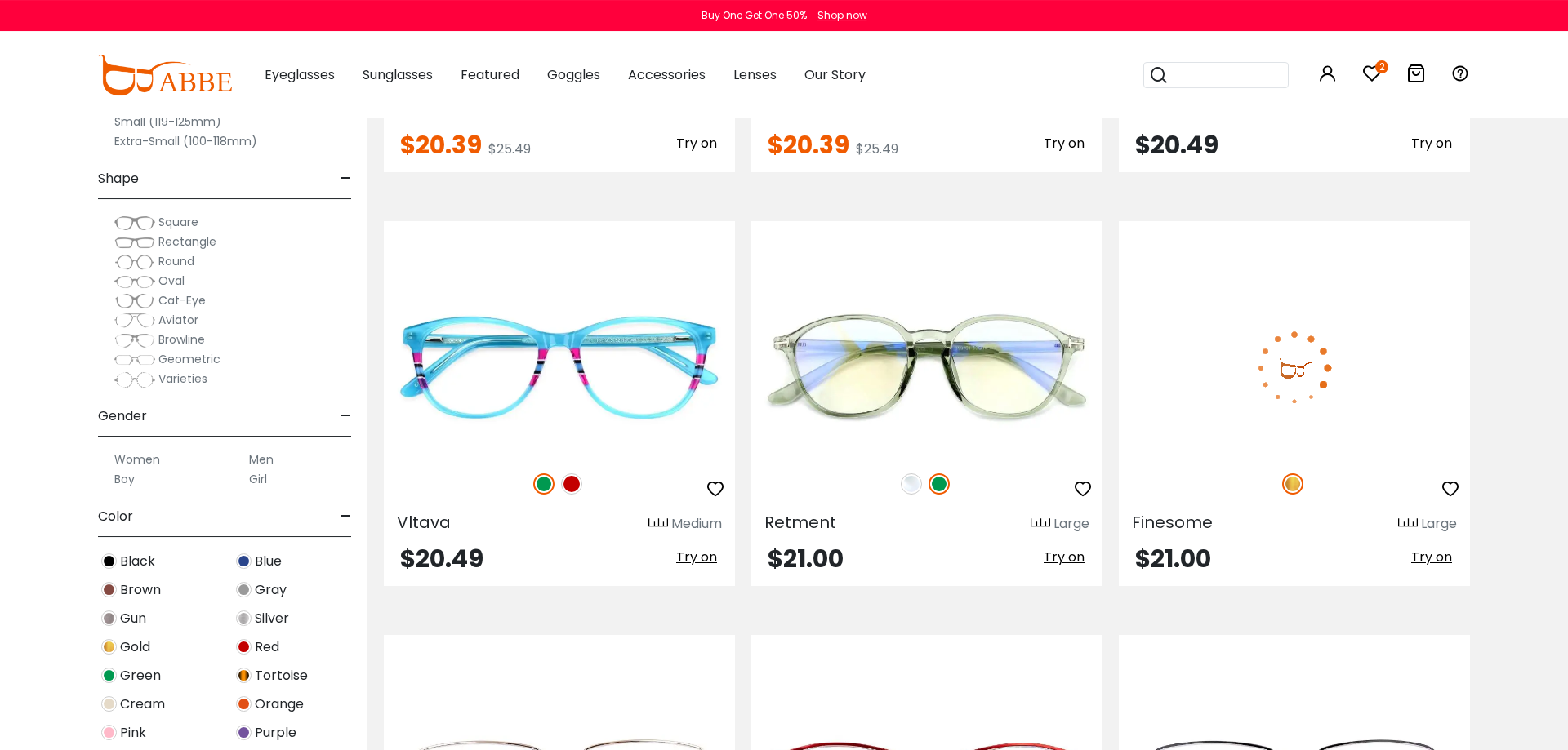
click at [1410, 361] on img at bounding box center [1294, 367] width 351 height 176
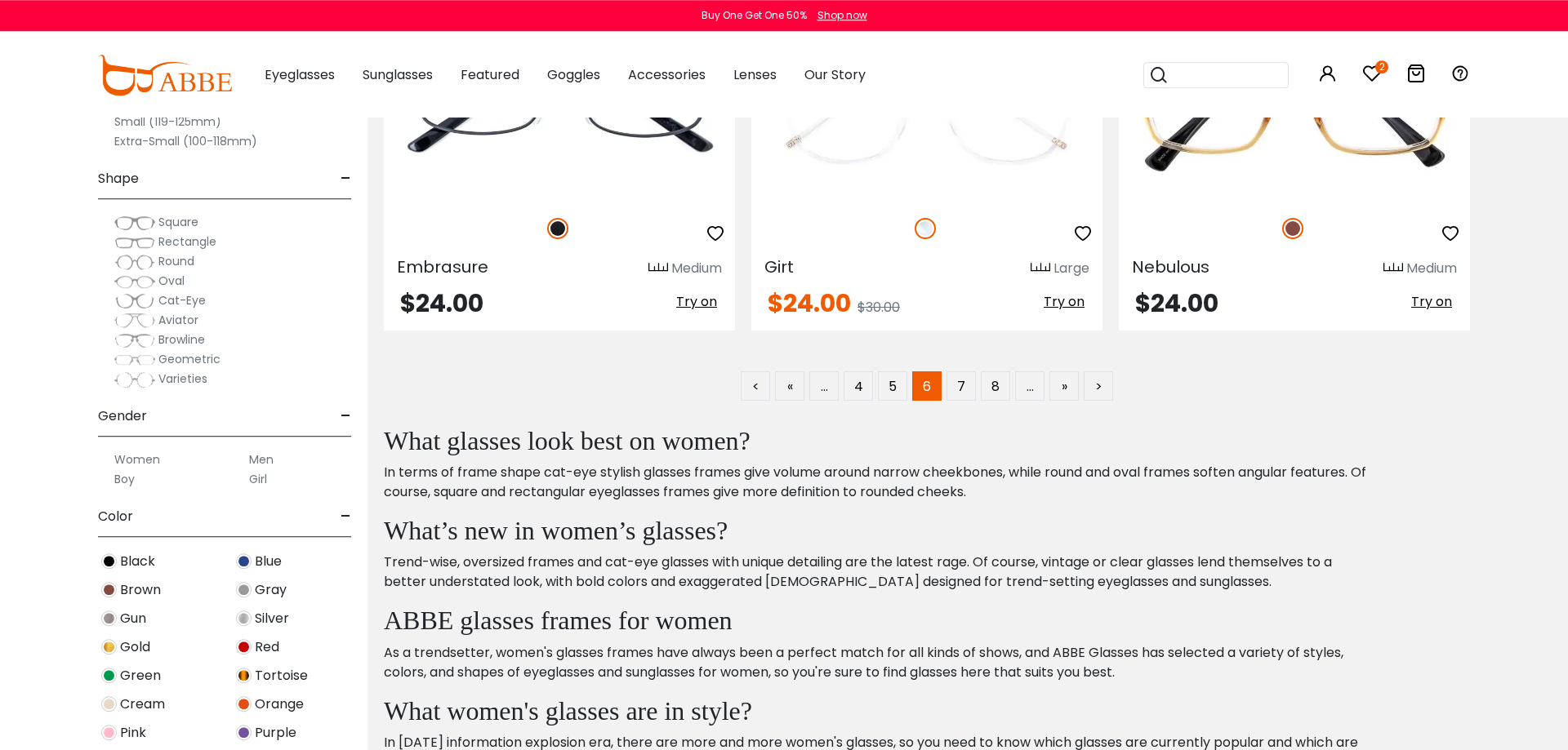
scroll to position [8380, 0]
click at [957, 393] on link "7" at bounding box center [961, 385] width 30 height 30
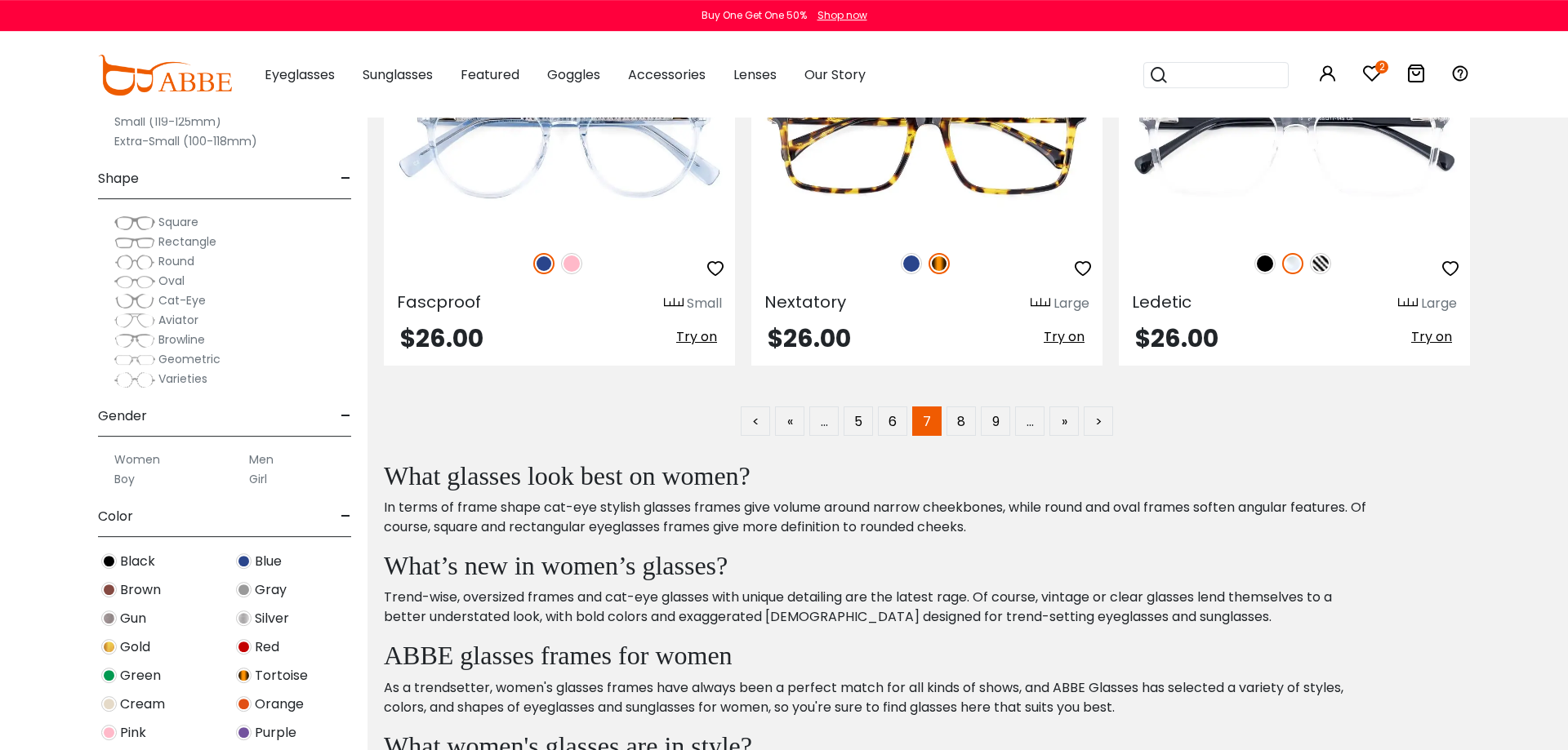
scroll to position [8355, 0]
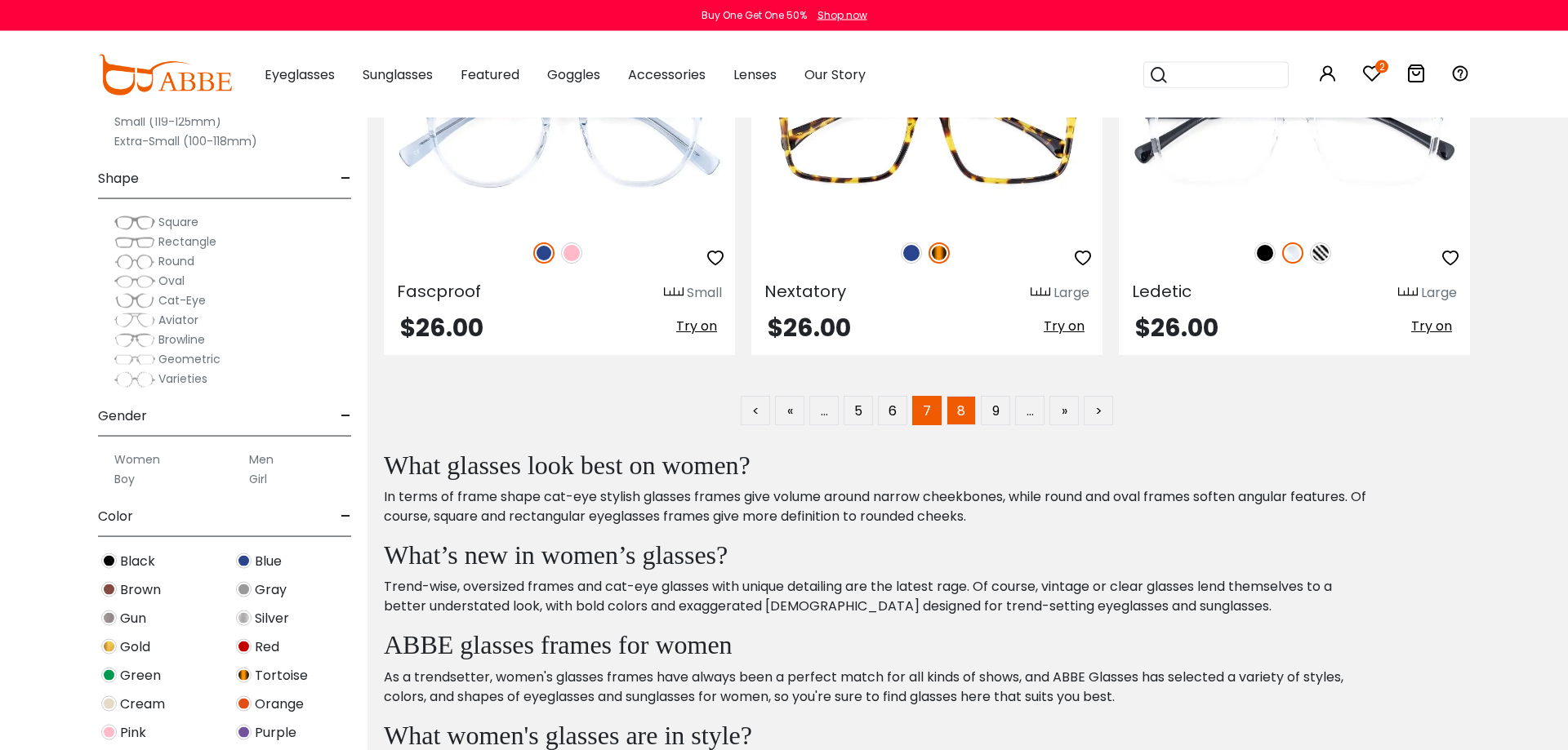
click at [964, 420] on link "8" at bounding box center [961, 411] width 30 height 30
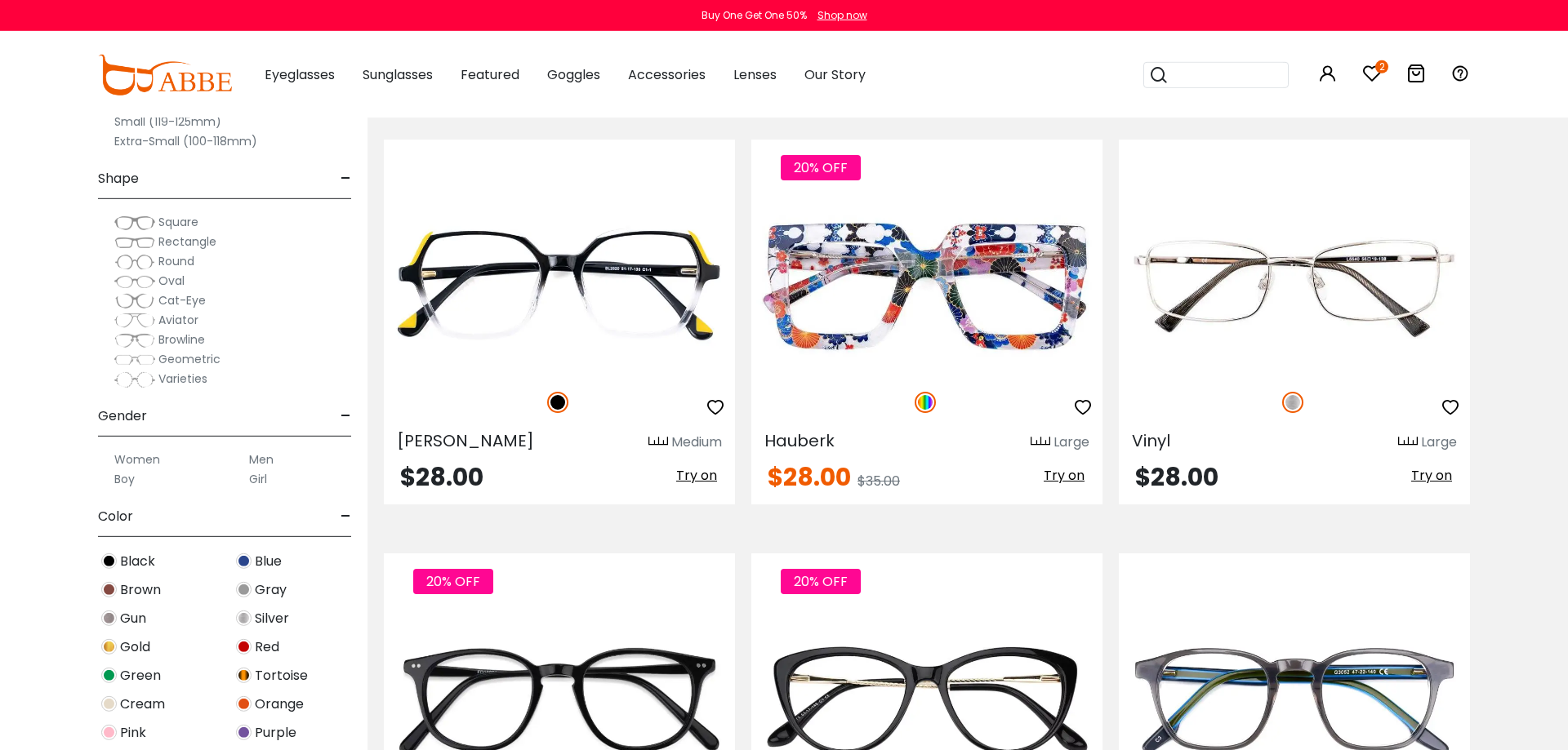
scroll to position [2827, 0]
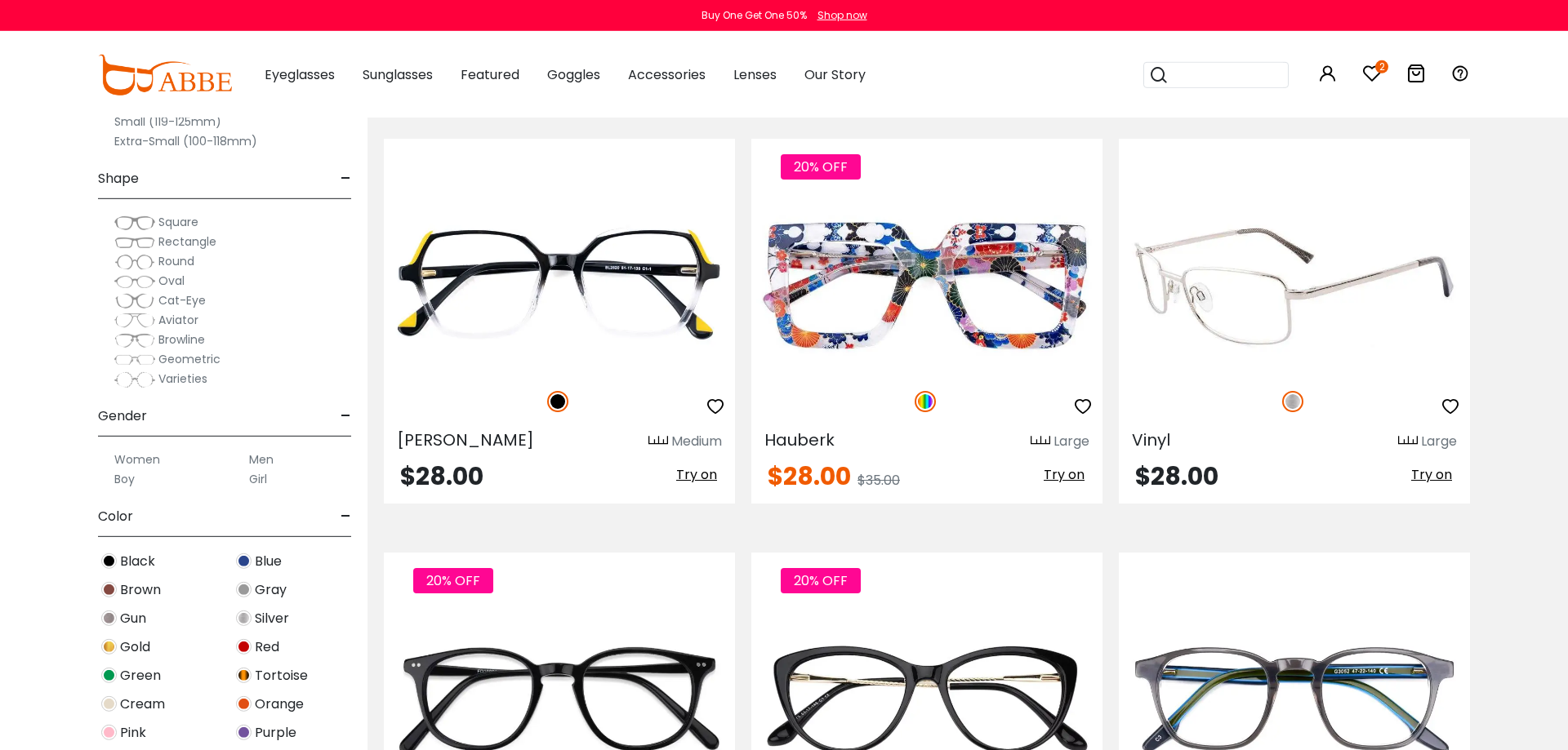
click at [1337, 288] on img at bounding box center [1294, 285] width 351 height 176
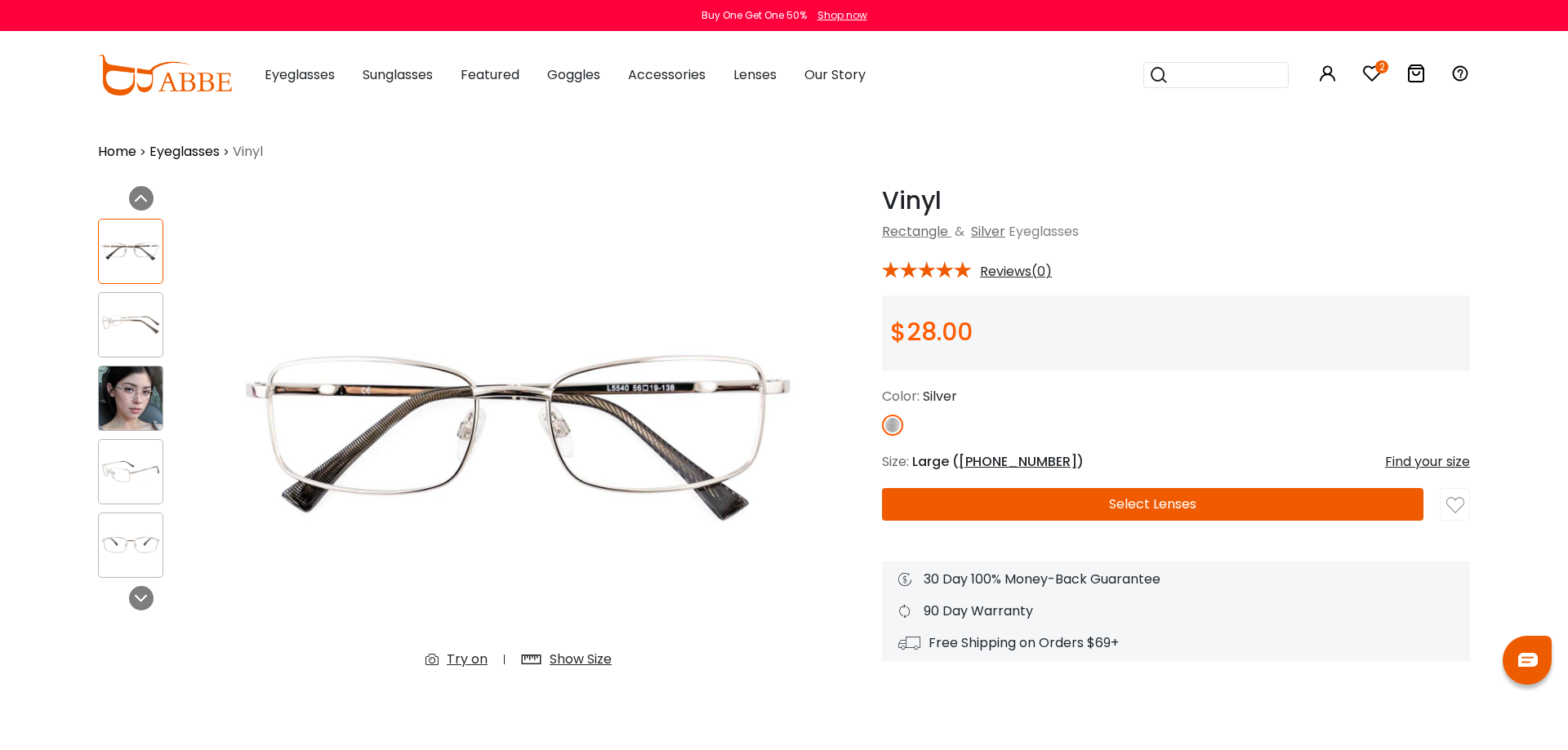
click at [115, 390] on img at bounding box center [131, 398] width 63 height 63
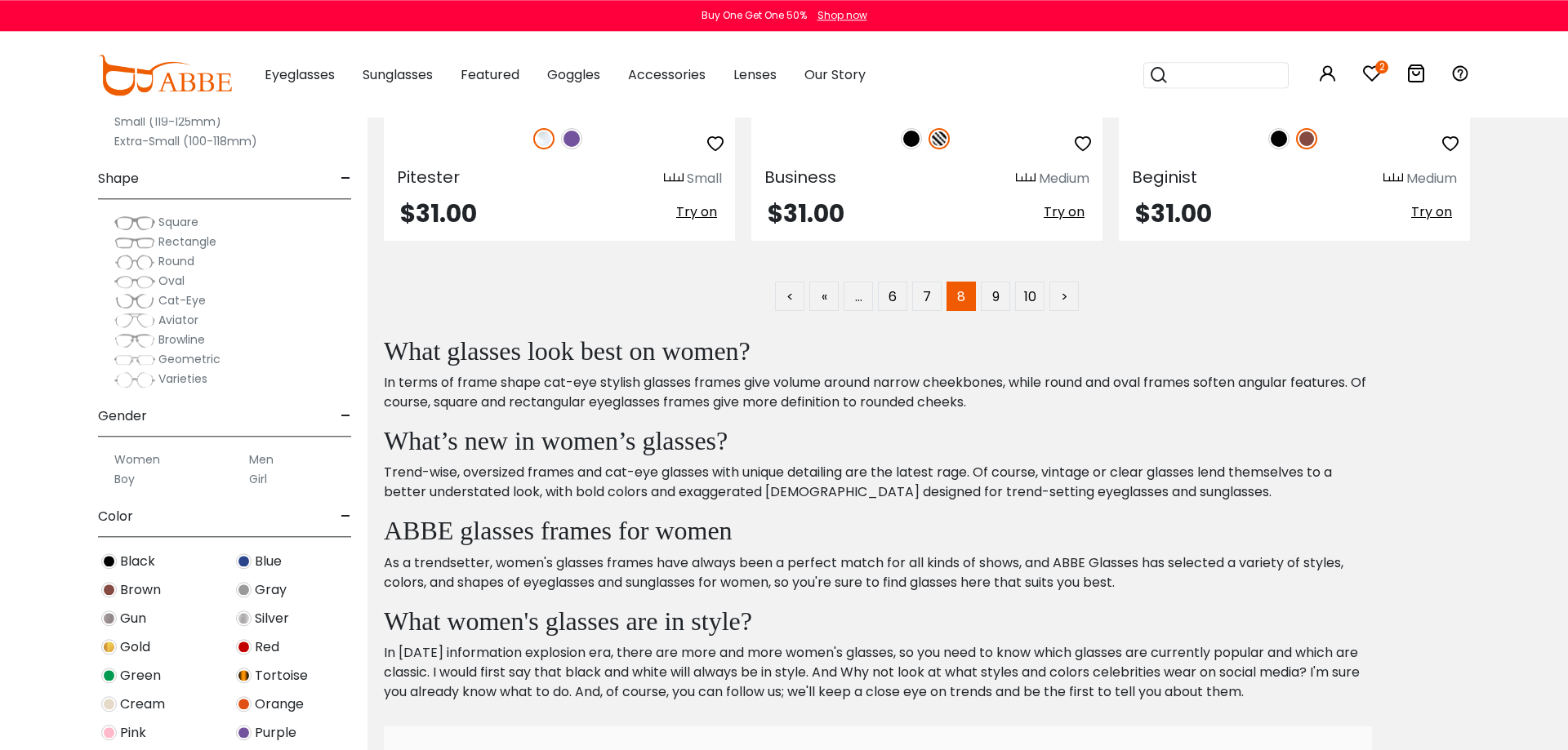
scroll to position [8471, 0]
click at [992, 288] on link "9" at bounding box center [995, 294] width 30 height 30
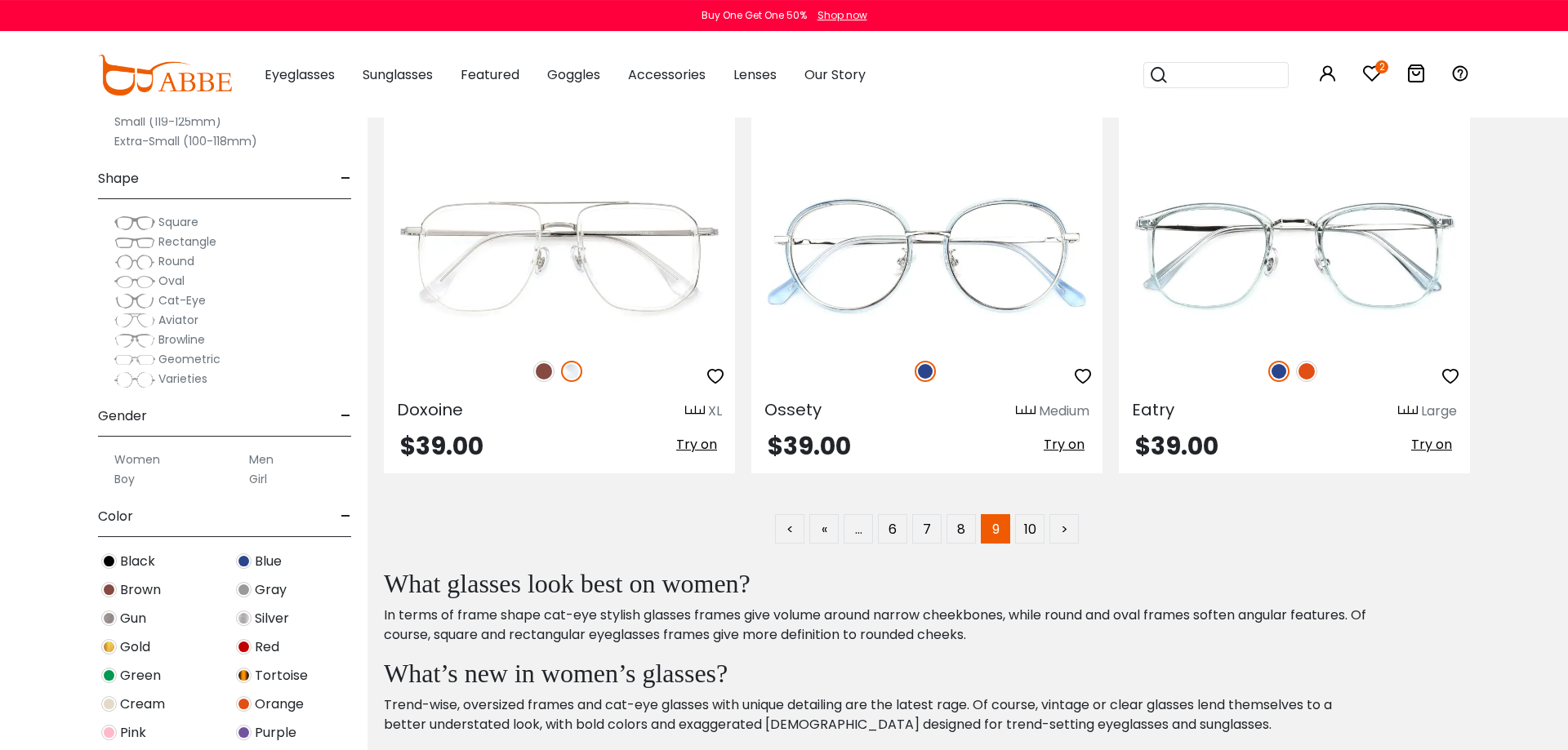
scroll to position [8238, 0]
click at [1022, 540] on link "10" at bounding box center [1029, 528] width 30 height 30
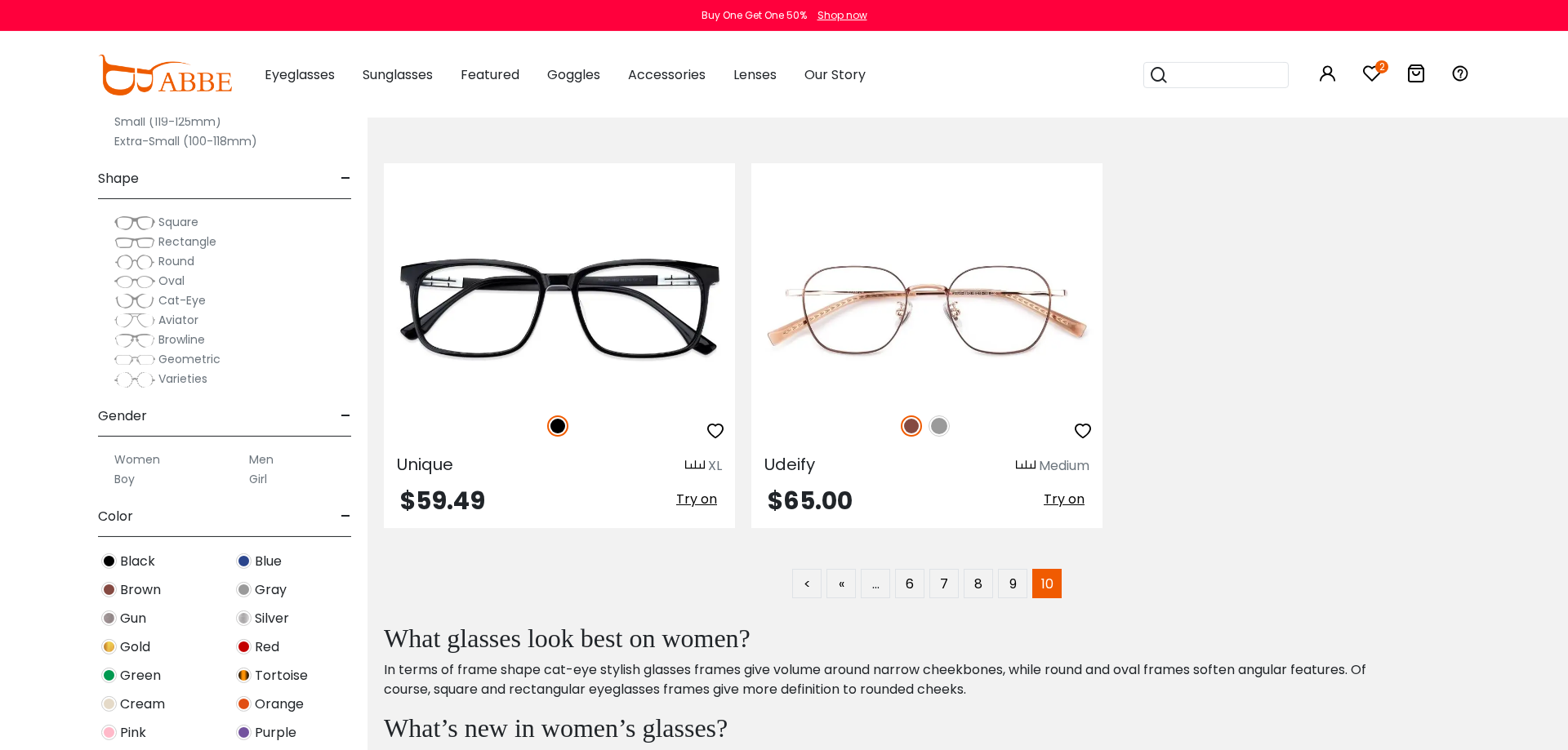
scroll to position [4873, 0]
click at [1364, 78] on icon at bounding box center [1372, 73] width 19 height 19
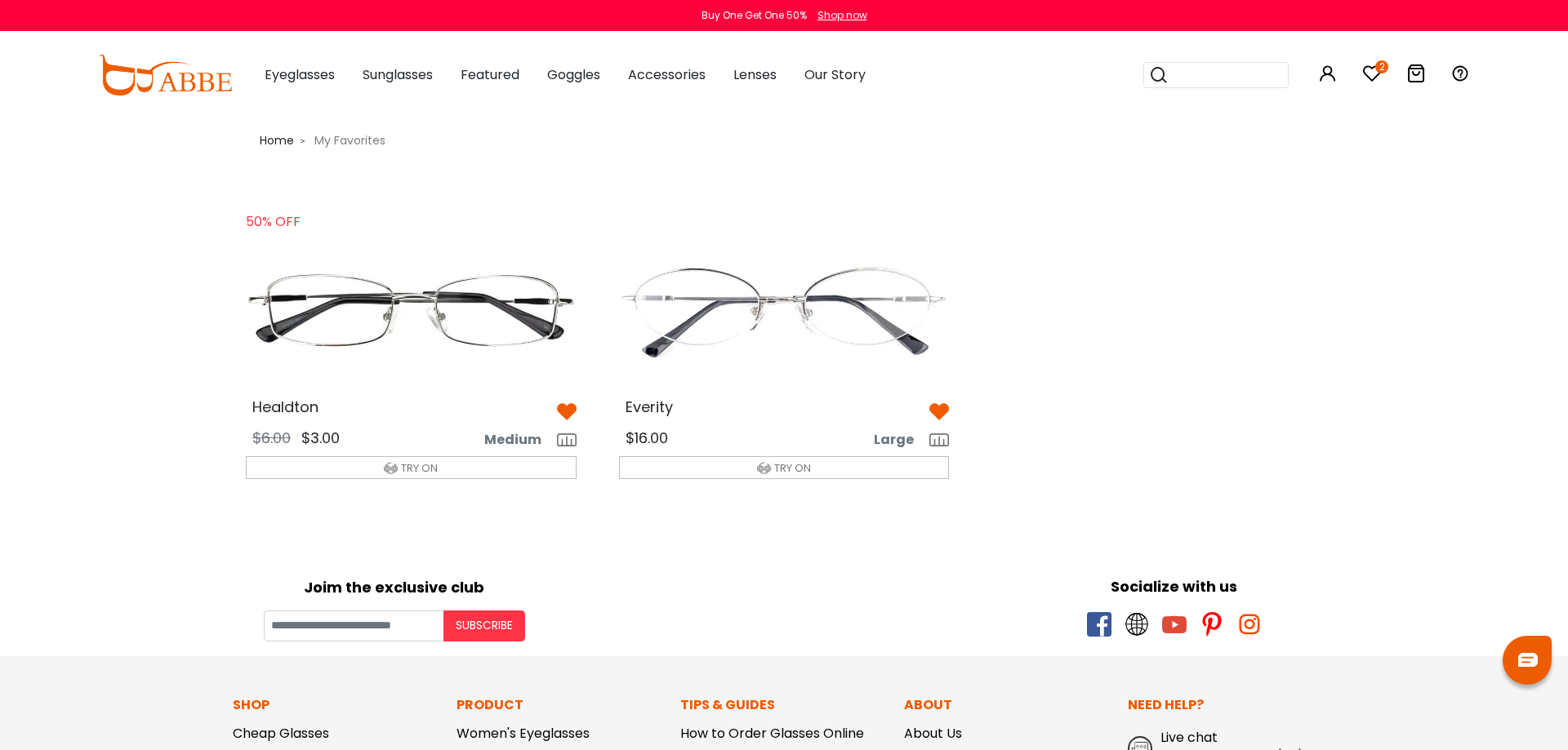
click at [703, 332] on img at bounding box center [784, 311] width 357 height 178
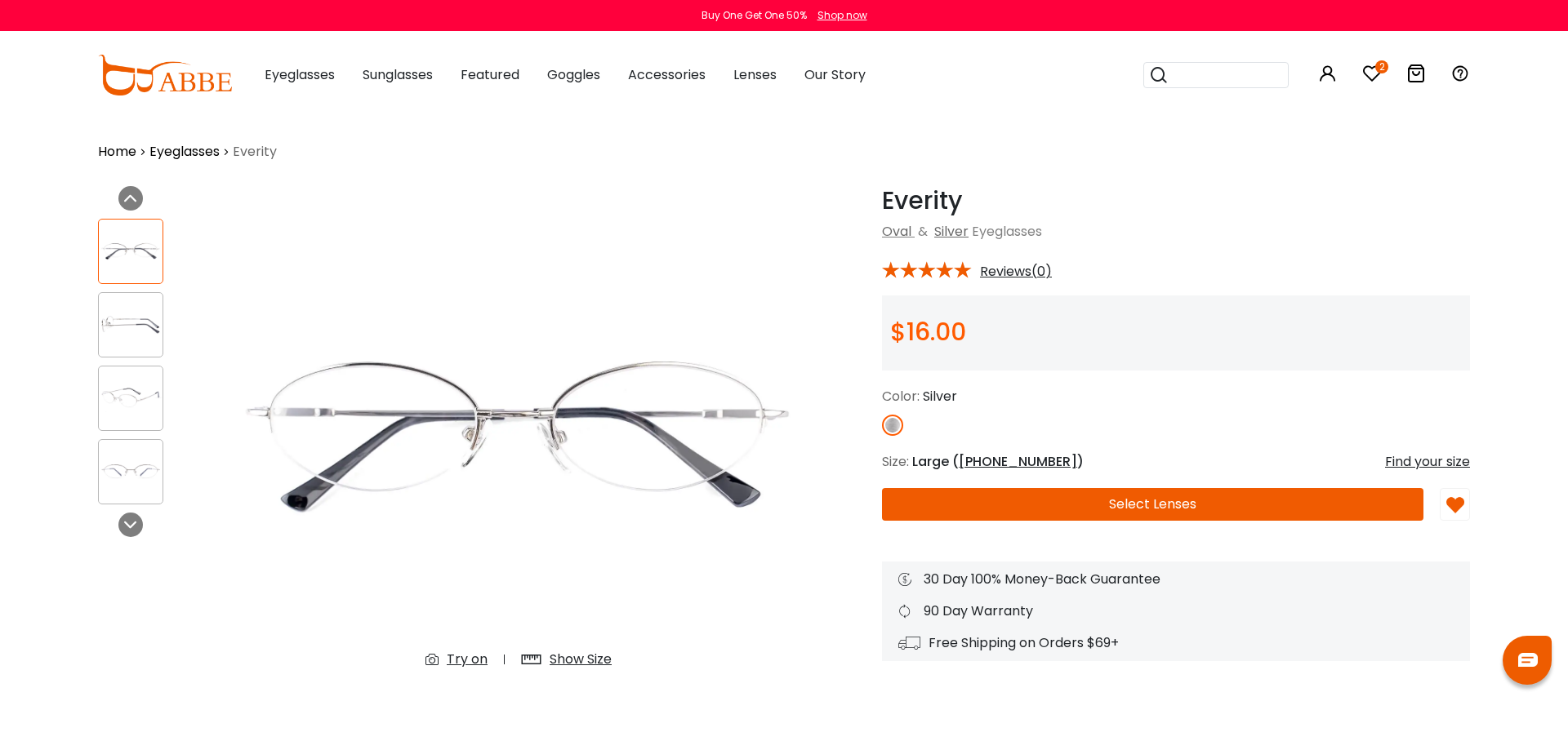
click at [1072, 505] on button "Select Lenses" at bounding box center [1152, 505] width 542 height 33
